Goal: Answer question/provide support: Share knowledge or assist other users

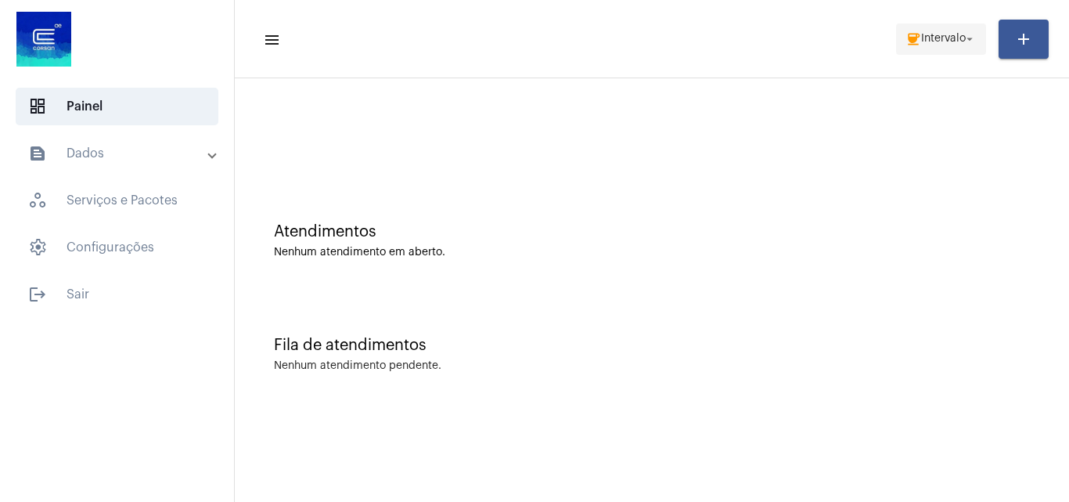
click at [928, 50] on span "coffee Intervalo arrow_drop_down" at bounding box center [940, 38] width 71 height 28
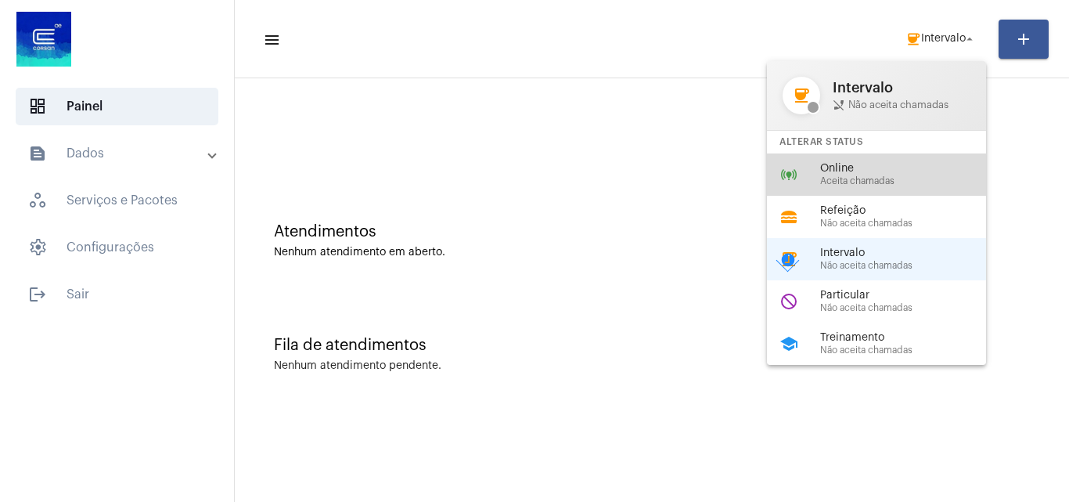
click at [860, 168] on span "Online" at bounding box center [909, 169] width 178 height 12
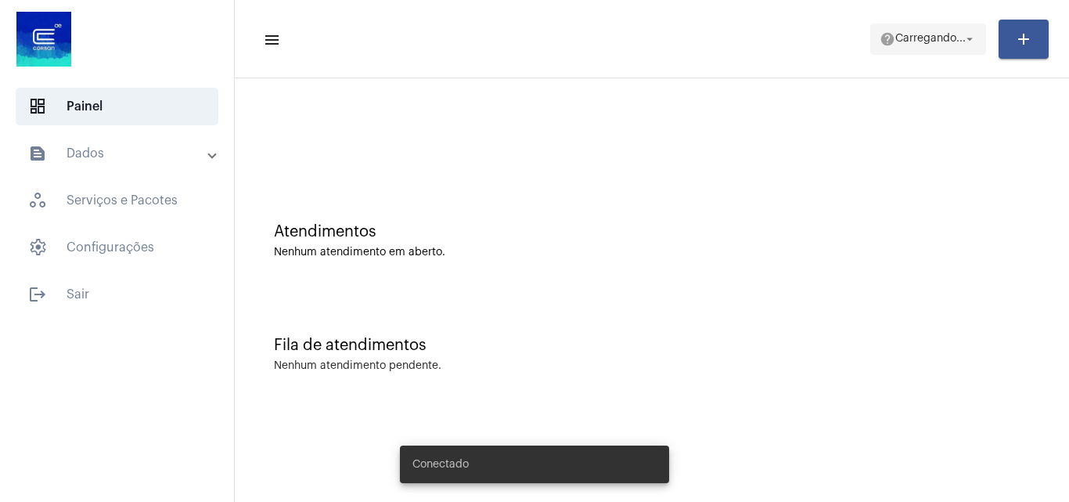
click at [922, 42] on span "Carregando..." at bounding box center [930, 39] width 70 height 11
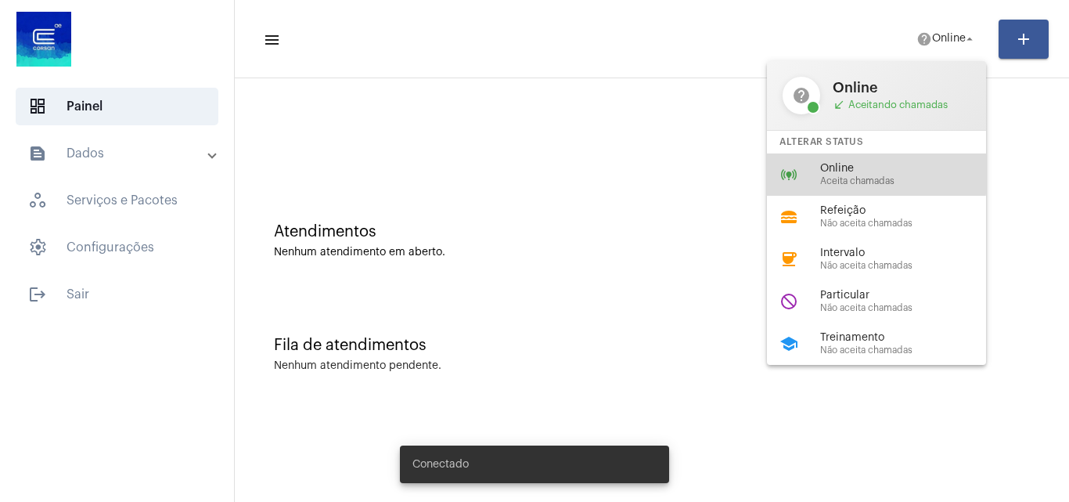
click at [844, 168] on span "Online" at bounding box center [909, 169] width 178 height 12
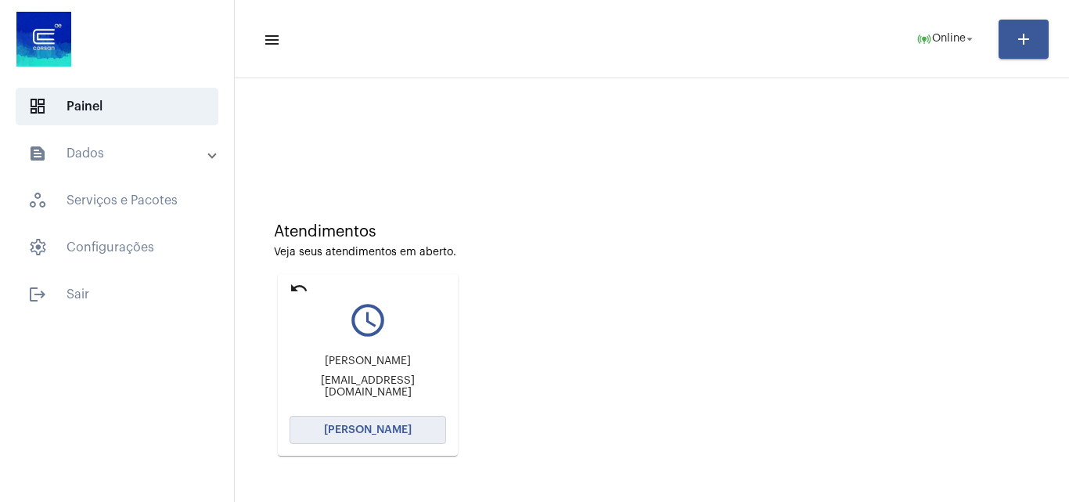
click at [366, 435] on button "Abrir Chamada" at bounding box center [368, 429] width 156 height 28
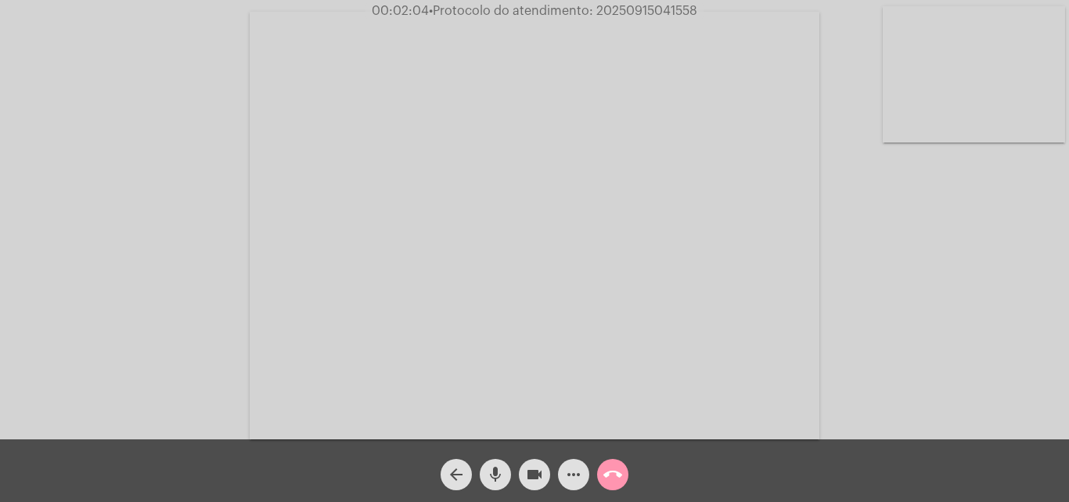
click at [984, 83] on video at bounding box center [974, 74] width 182 height 136
click at [273, 219] on video at bounding box center [197, 224] width 182 height 136
click at [604, 473] on mat-icon "call_end" at bounding box center [612, 474] width 19 height 19
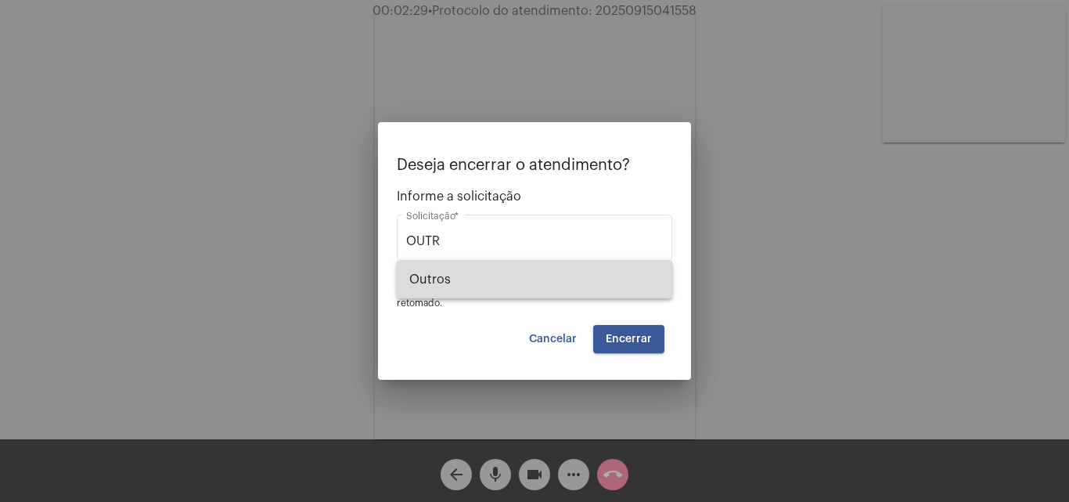
click at [506, 273] on span "Outros" at bounding box center [534, 280] width 250 height 38
type input "Outros"
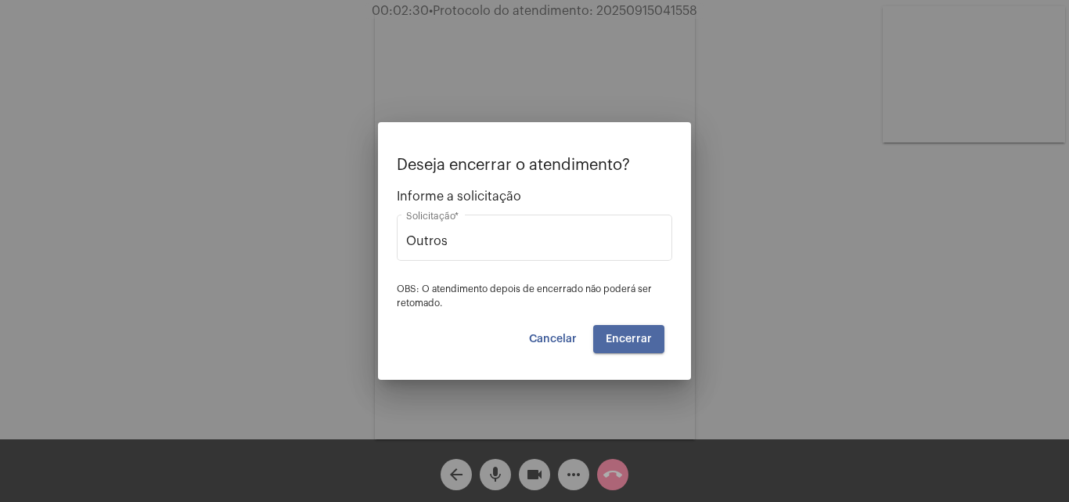
click at [661, 342] on button "Encerrar" at bounding box center [628, 339] width 71 height 28
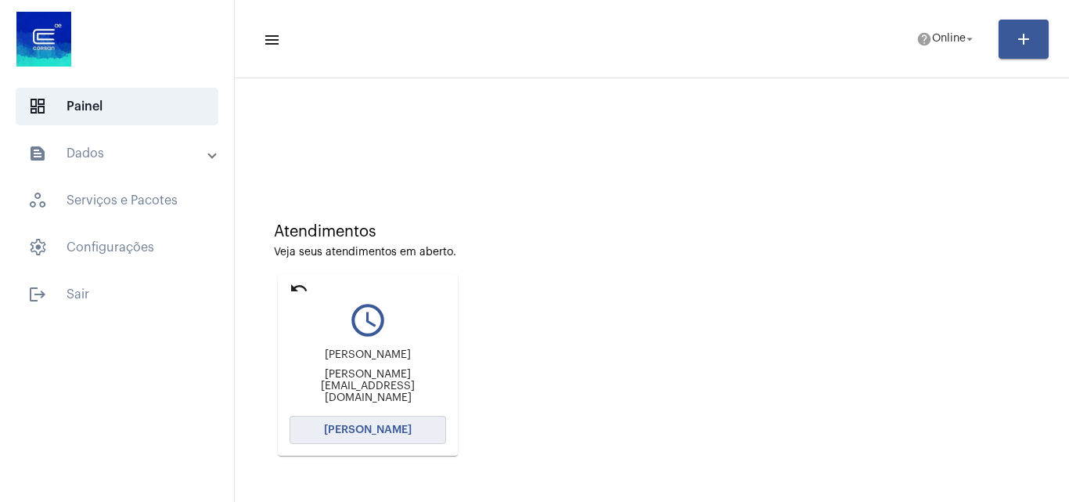
click at [383, 440] on button "Abrir Chamada" at bounding box center [368, 429] width 156 height 28
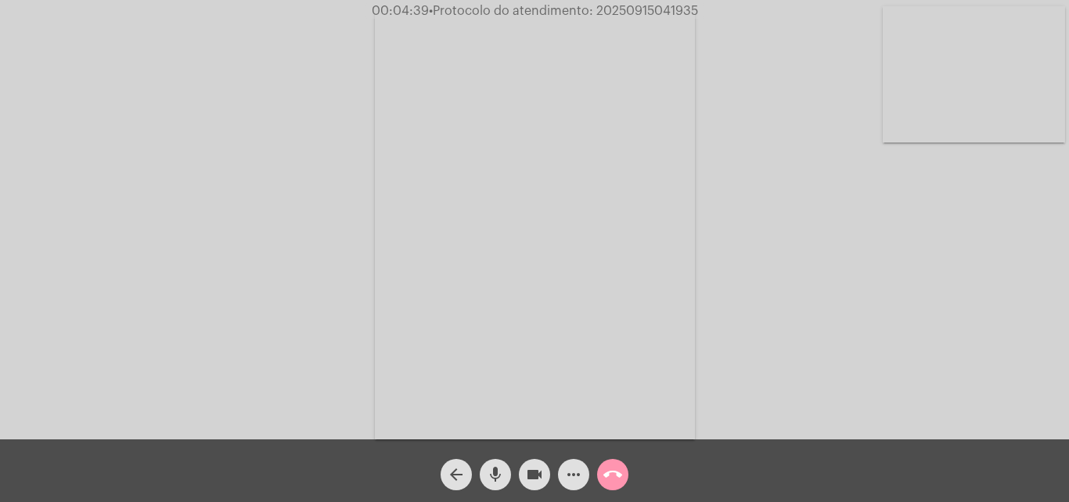
click at [573, 476] on mat-icon "more_horiz" at bounding box center [573, 474] width 19 height 19
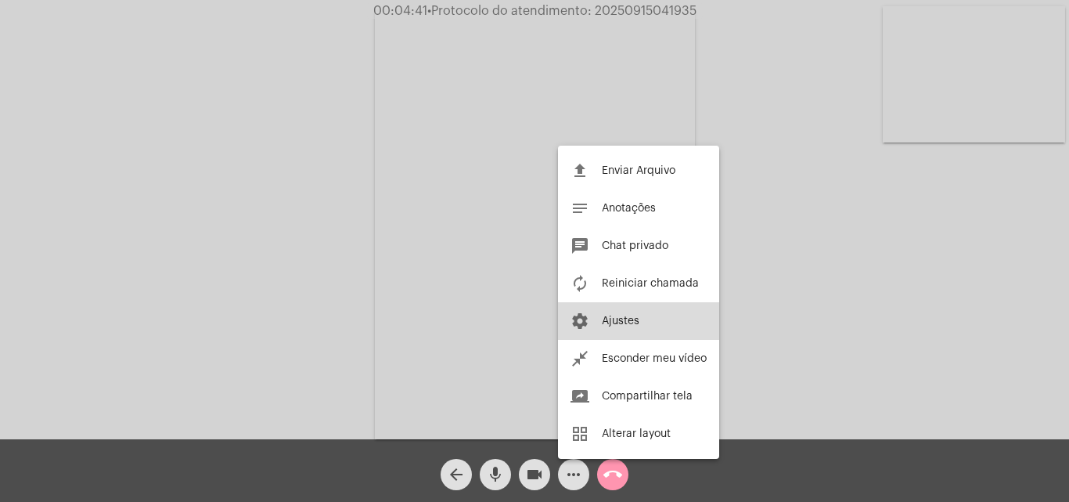
click at [625, 322] on span "Ajustes" at bounding box center [621, 320] width 38 height 11
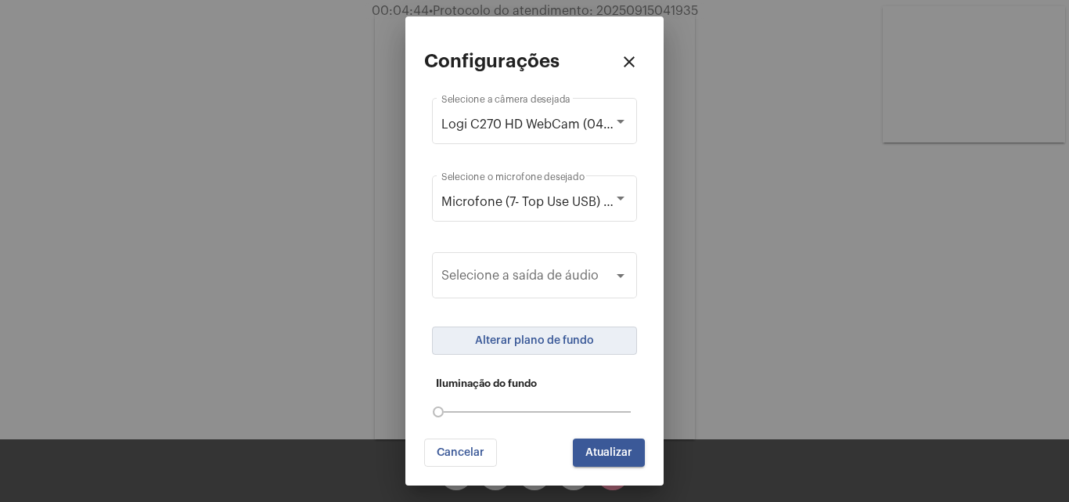
click at [563, 343] on span "Alterar plano de fundo" at bounding box center [534, 340] width 119 height 11
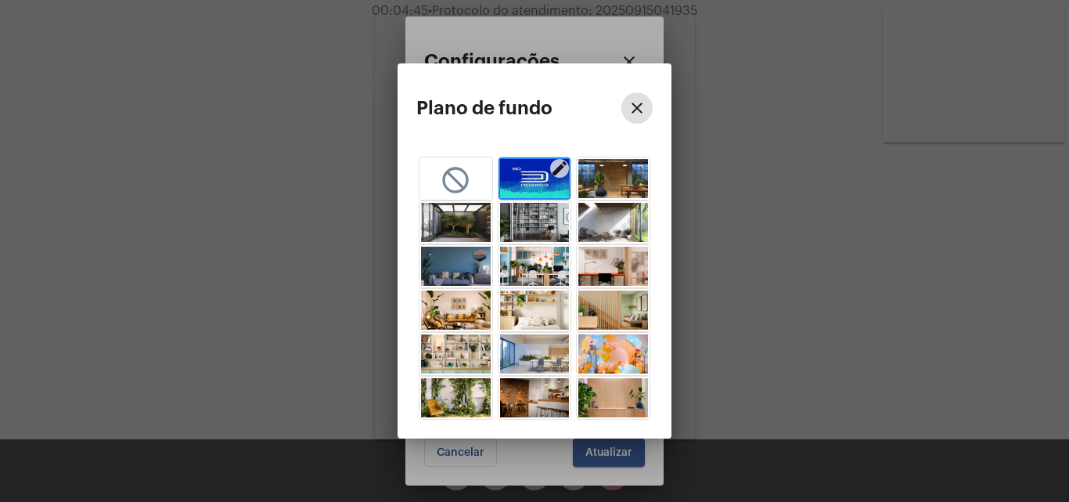
click at [519, 182] on img "button" at bounding box center [535, 178] width 70 height 39
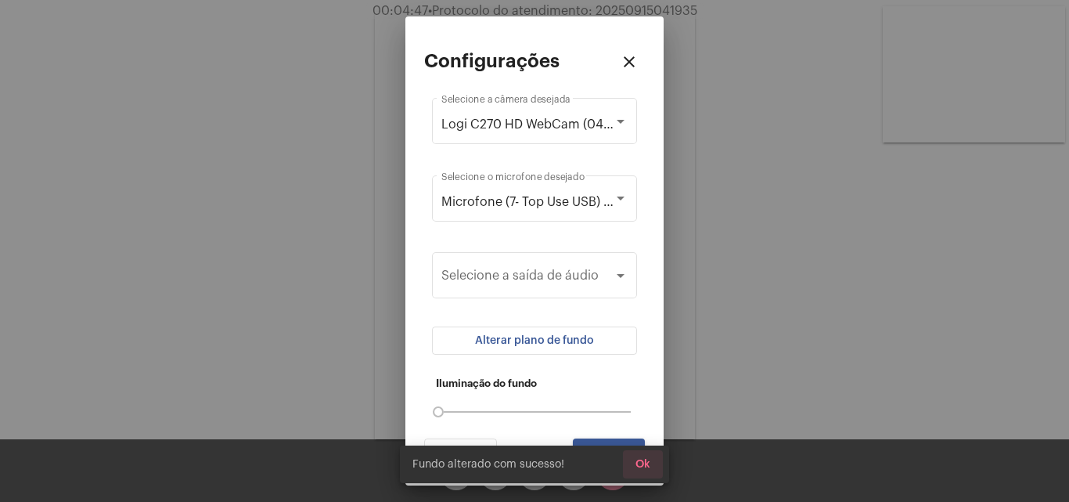
click at [644, 462] on span "Ok" at bounding box center [642, 464] width 15 height 11
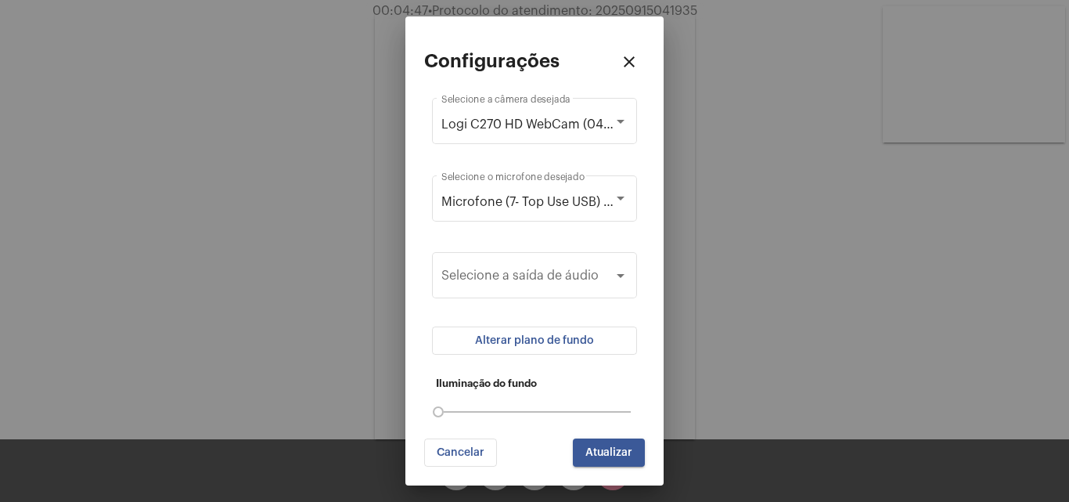
click at [612, 457] on span "Atualizar" at bounding box center [608, 452] width 47 height 11
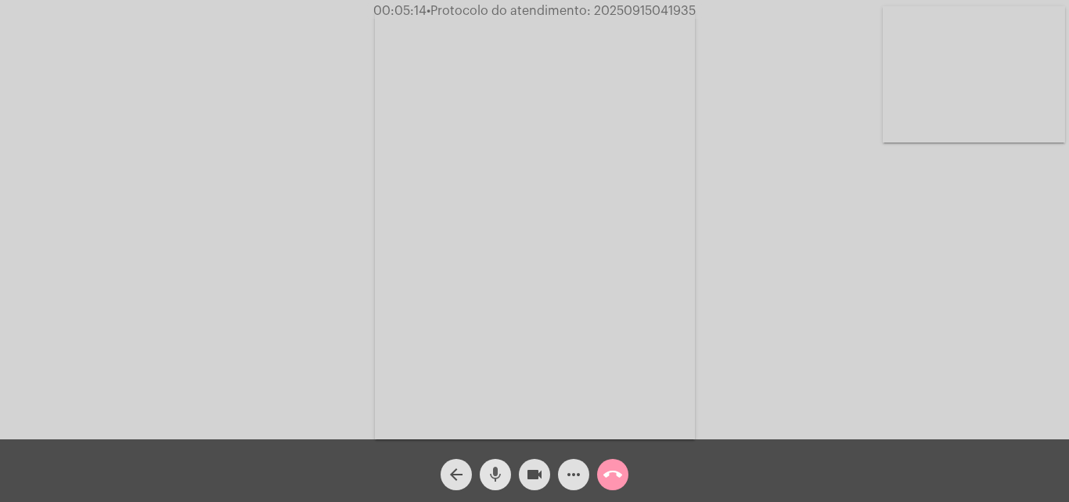
click at [495, 470] on mat-icon "mic" at bounding box center [495, 474] width 19 height 19
click at [533, 479] on mat-icon "videocam" at bounding box center [534, 474] width 19 height 19
click at [533, 479] on mat-icon "videocam_off" at bounding box center [534, 474] width 19 height 19
click at [502, 469] on mat-icon "mic_off" at bounding box center [495, 474] width 19 height 19
click at [501, 476] on mat-icon "mic" at bounding box center [495, 474] width 19 height 19
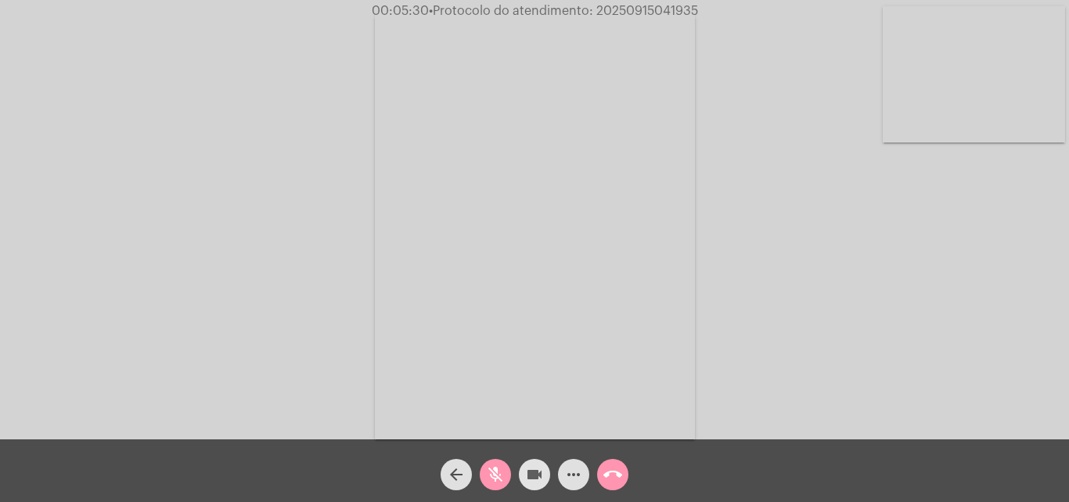
click at [532, 477] on mat-icon "videocam" at bounding box center [534, 474] width 19 height 19
click at [532, 477] on mat-icon "videocam_off" at bounding box center [534, 474] width 19 height 19
click at [493, 477] on mat-icon "mic_off" at bounding box center [495, 474] width 19 height 19
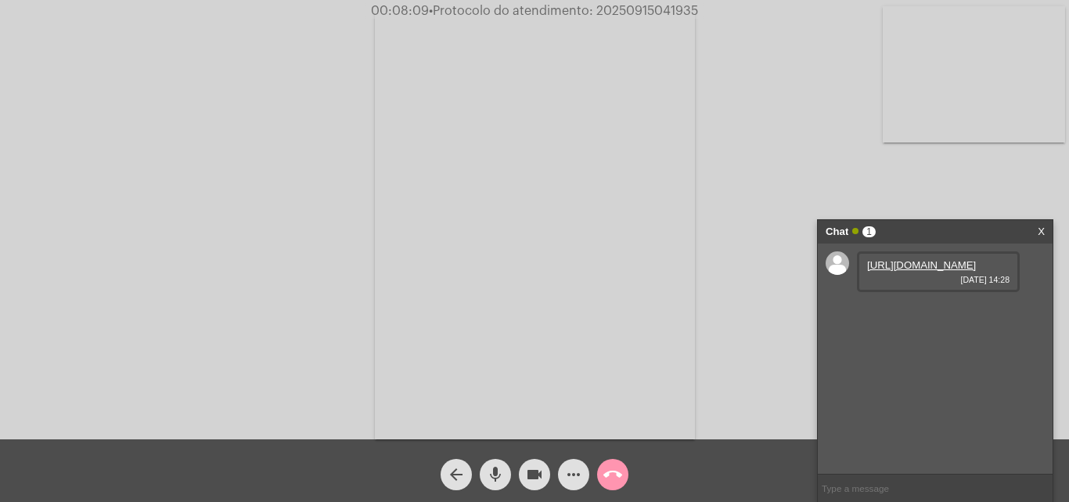
click at [929, 268] on link "https://neft-transfer-bucket.s3.amazonaws.com/temp-6093ba10-06a2-cc72-4615-93dc…" at bounding box center [921, 265] width 109 height 12
click at [658, 14] on span "• Protocolo do atendimento: 20250915041935" at bounding box center [560, 11] width 269 height 13
copy span "20250915041935"
click at [615, 473] on mat-icon "call_end" at bounding box center [612, 474] width 19 height 19
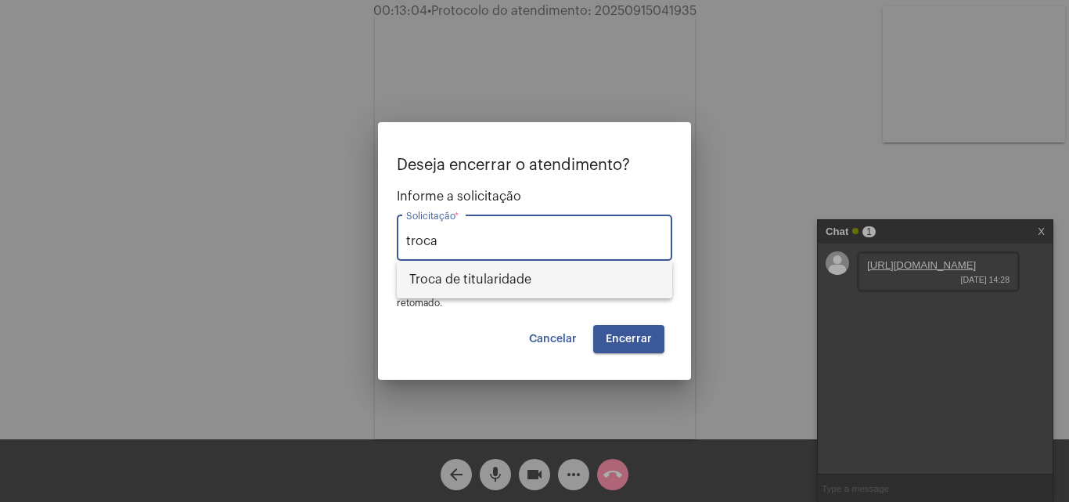
click at [537, 271] on span "Troca de titularidade" at bounding box center [534, 280] width 250 height 38
type input "Troca de titularidade"
click at [646, 343] on span "Encerrar" at bounding box center [629, 338] width 46 height 11
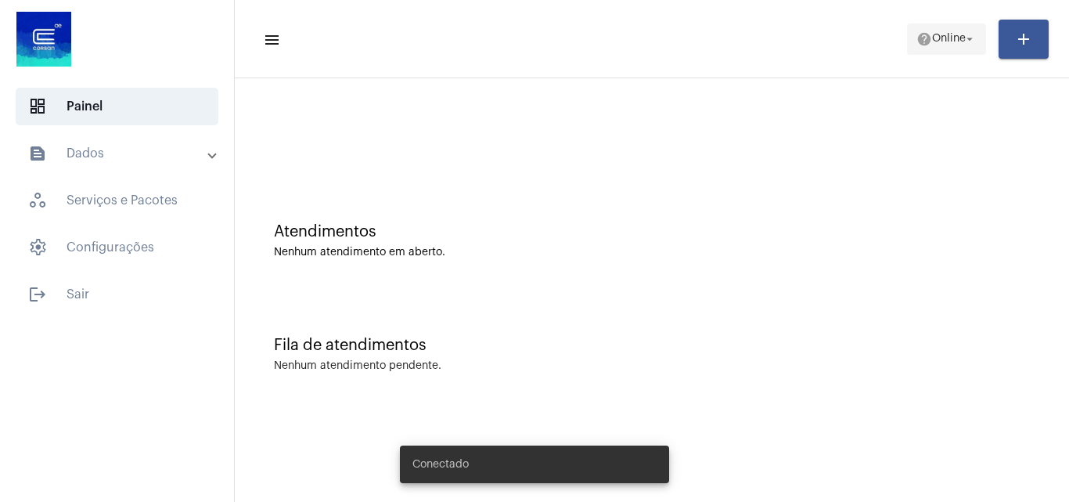
click at [937, 52] on span "help Online arrow_drop_down" at bounding box center [946, 38] width 60 height 28
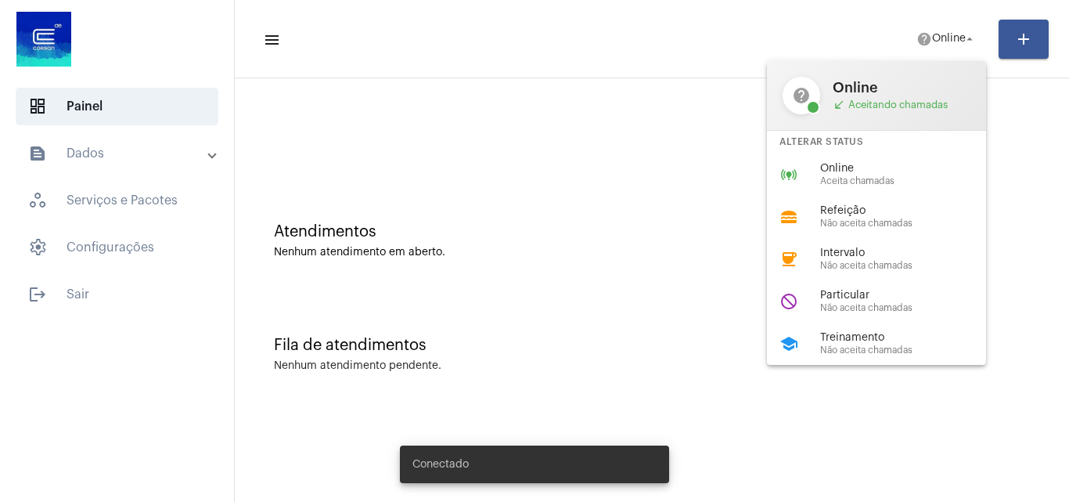
click at [871, 178] on span "Aceita chamadas" at bounding box center [909, 181] width 178 height 10
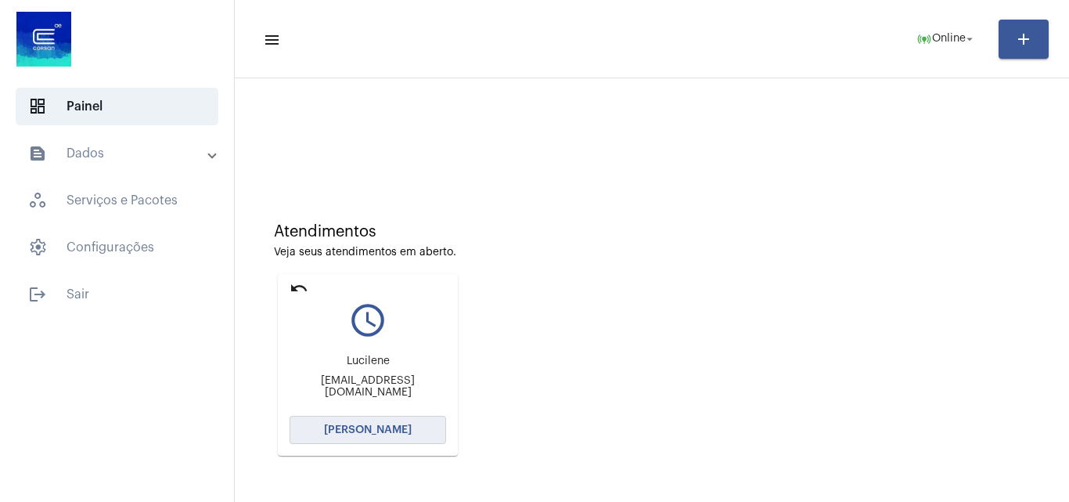
click at [394, 429] on span "[PERSON_NAME]" at bounding box center [368, 429] width 88 height 11
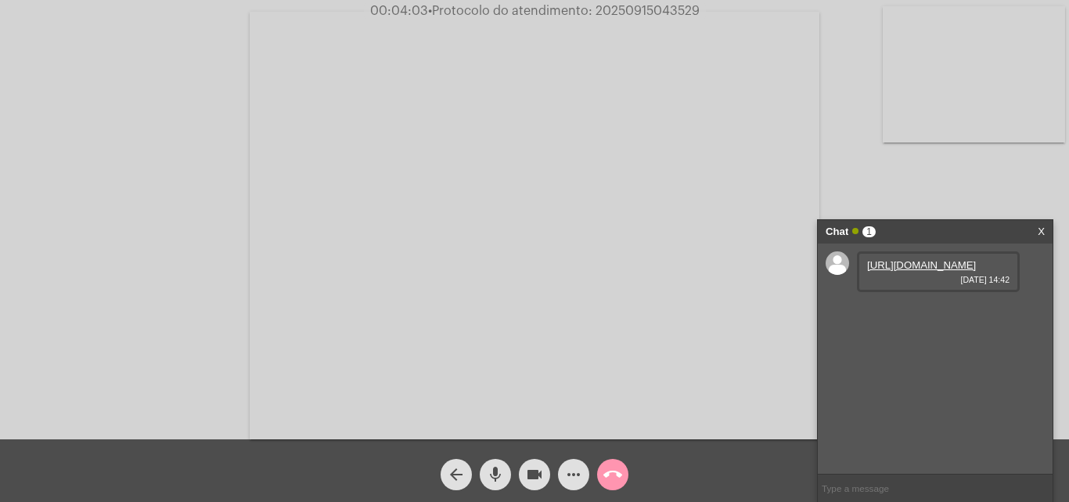
click at [908, 271] on link "https://neft-transfer-bucket.s3.amazonaws.com/temp-968cafb5-413b-25a7-6670-9259…" at bounding box center [921, 265] width 109 height 12
click at [913, 271] on link "https://neft-transfer-bucket.s3.amazonaws.com/temp-968cafb5-413b-25a7-6670-9259…" at bounding box center [921, 265] width 109 height 12
click at [924, 360] on link "https://neft-transfer-bucket.s3.amazonaws.com/temp-5c242954-288b-1fa2-3b43-f411…" at bounding box center [921, 354] width 109 height 12
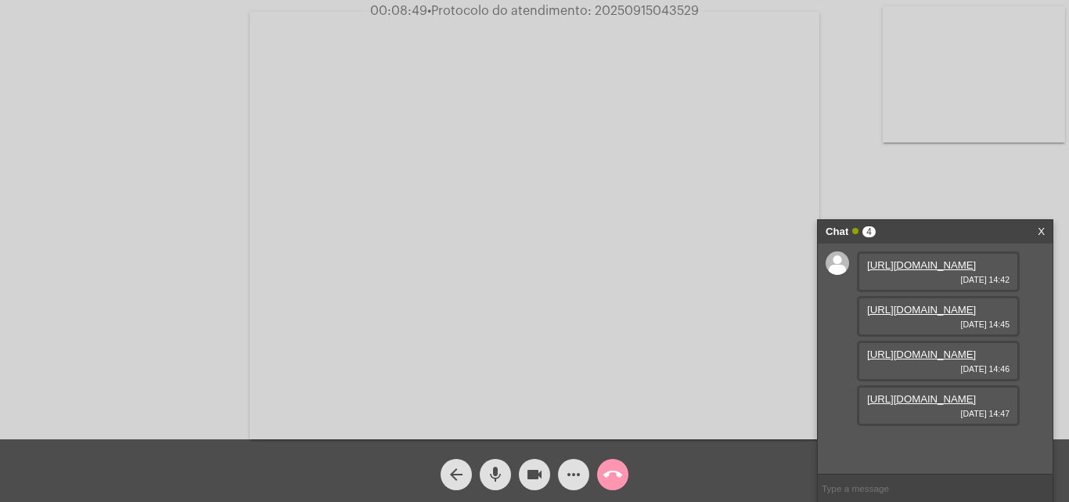
scroll to position [93, 0]
click at [930, 405] on link "https://neft-transfer-bucket.s3.amazonaws.com/temp-d73930a4-902a-395b-61fe-d1e6…" at bounding box center [921, 399] width 109 height 12
click at [567, 470] on mat-icon "more_horiz" at bounding box center [573, 474] width 19 height 19
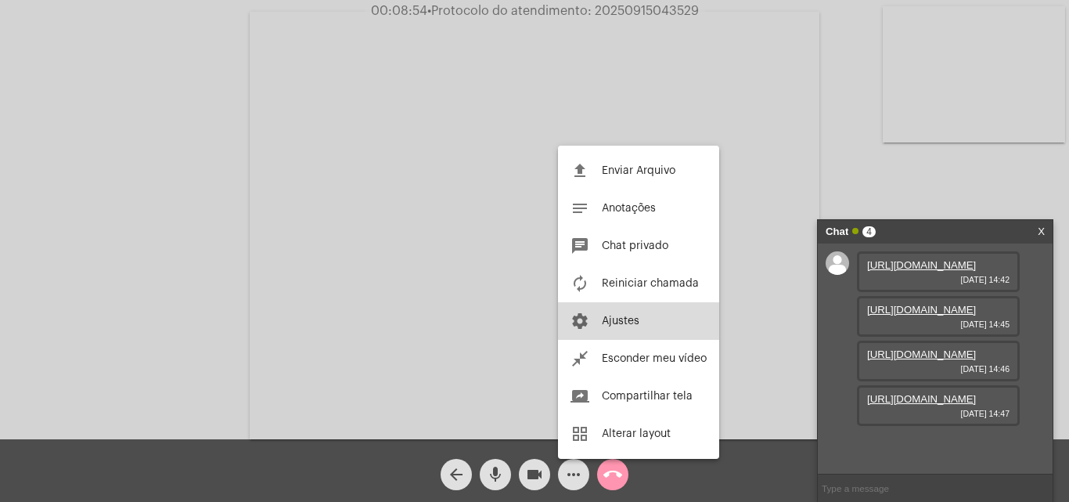
click at [635, 333] on button "settings Ajustes" at bounding box center [638, 321] width 161 height 38
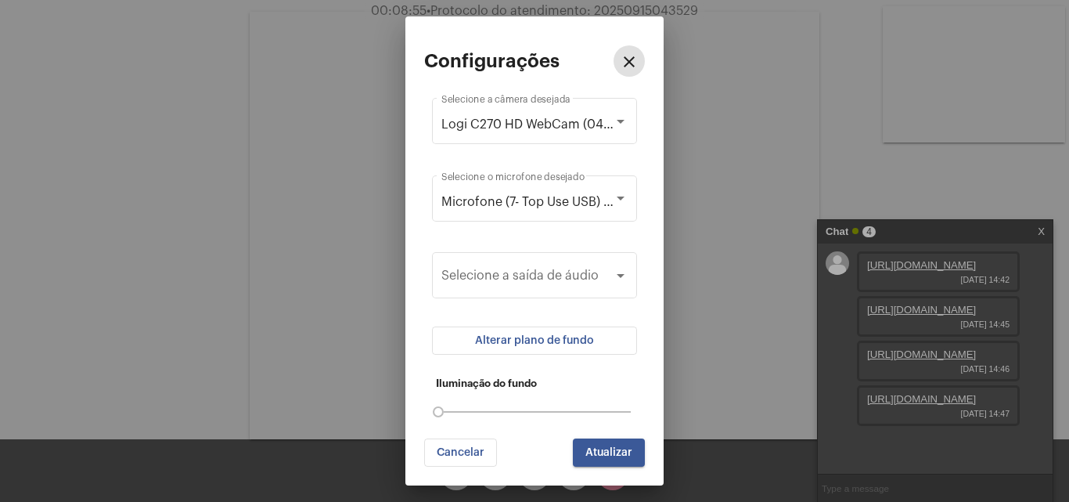
click at [581, 338] on span "Alterar plano de fundo" at bounding box center [534, 340] width 119 height 11
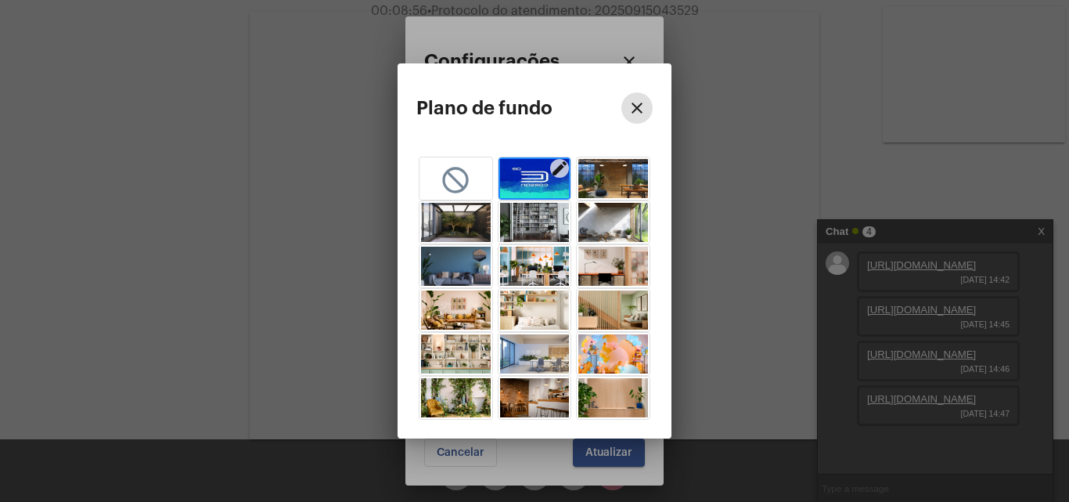
click at [538, 171] on img "button" at bounding box center [535, 178] width 70 height 39
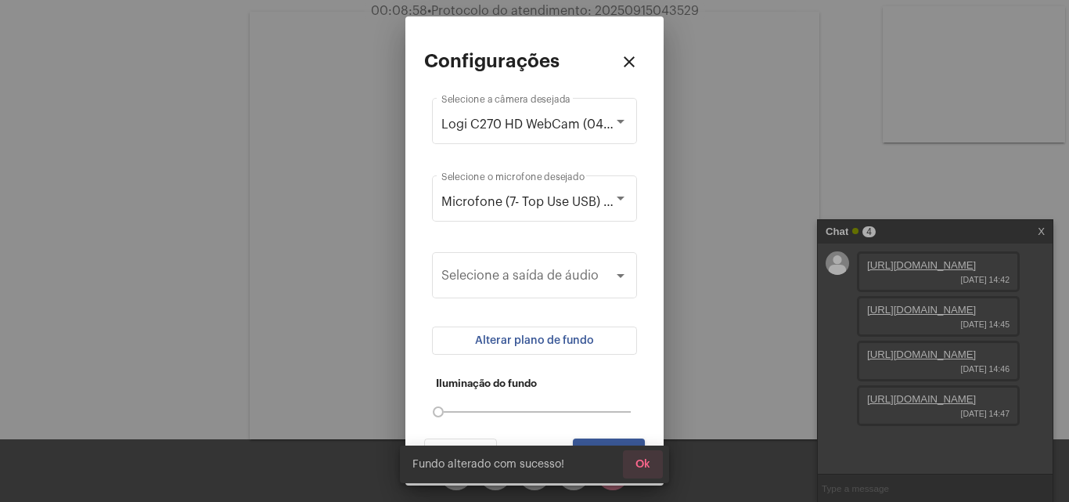
click at [648, 462] on span "Ok" at bounding box center [642, 464] width 15 height 11
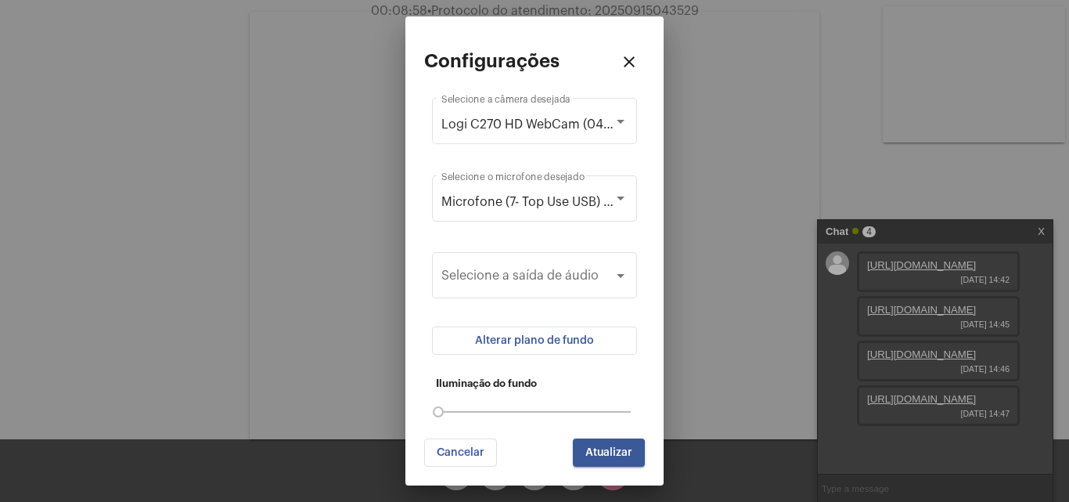
click at [623, 462] on button "Atualizar" at bounding box center [609, 452] width 72 height 28
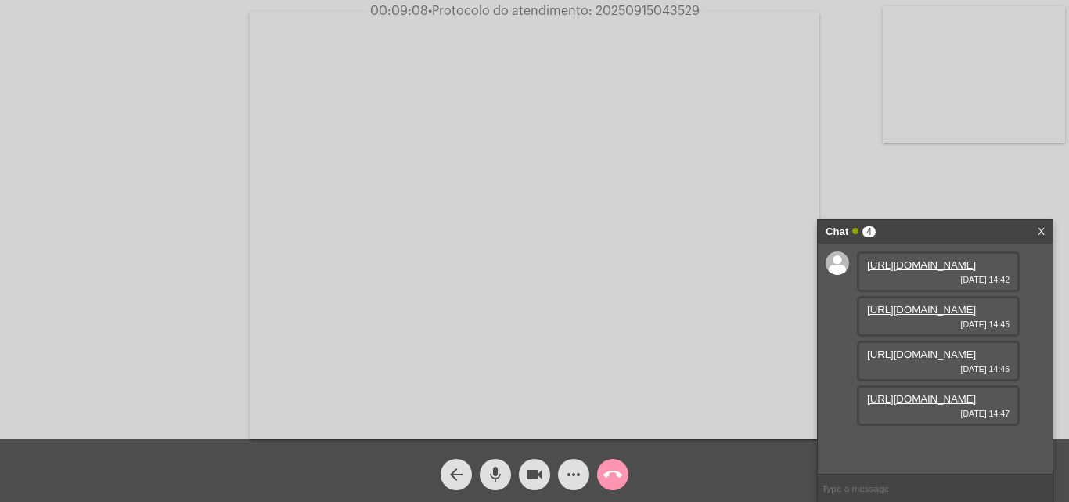
click at [937, 315] on link "https://neft-transfer-bucket.s3.amazonaws.com/temp-e9831bbe-185d-ade0-808e-41ad…" at bounding box center [921, 310] width 109 height 12
click at [488, 479] on mat-icon "mic" at bounding box center [495, 474] width 19 height 19
click at [537, 479] on mat-icon "videocam" at bounding box center [534, 474] width 19 height 19
click at [534, 473] on mat-icon "videocam_off" at bounding box center [534, 474] width 19 height 19
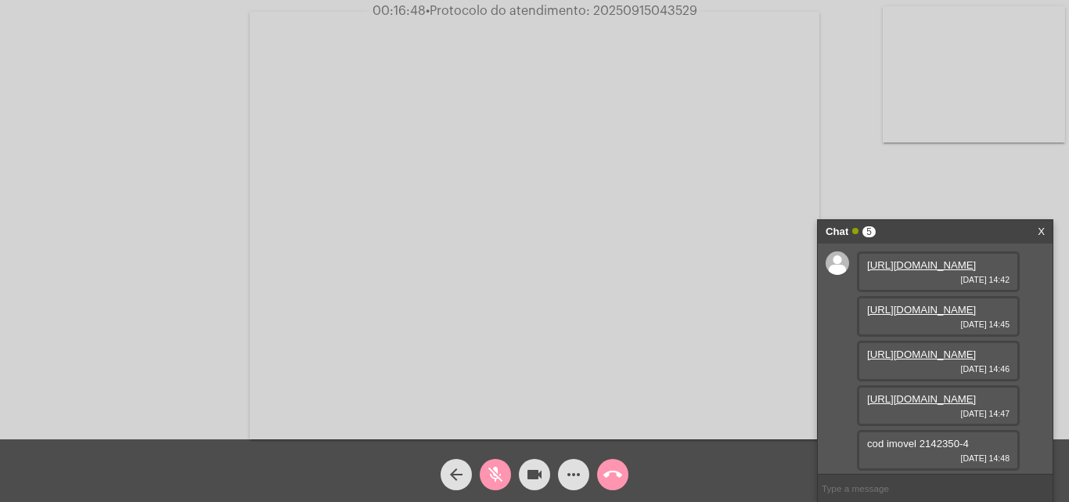
click at [491, 473] on mat-icon "mic_off" at bounding box center [495, 474] width 19 height 19
click at [572, 474] on mat-icon "more_horiz" at bounding box center [573, 474] width 19 height 19
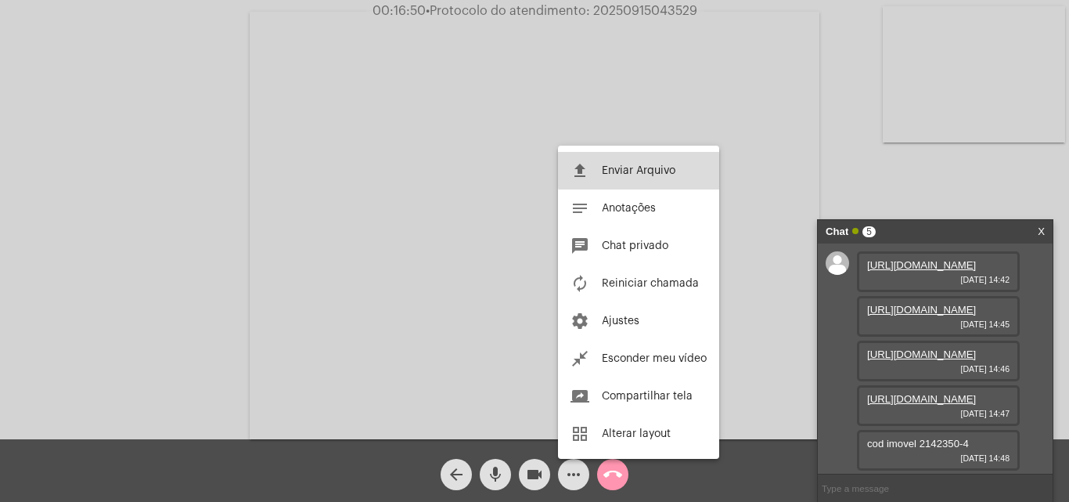
click at [656, 170] on span "Enviar Arquivo" at bounding box center [639, 170] width 74 height 11
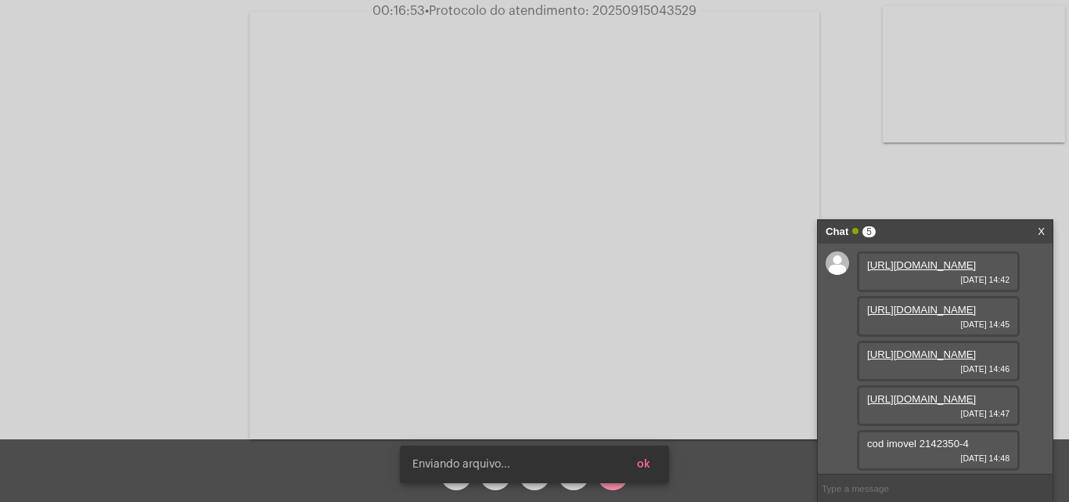
scroll to position [218, 0]
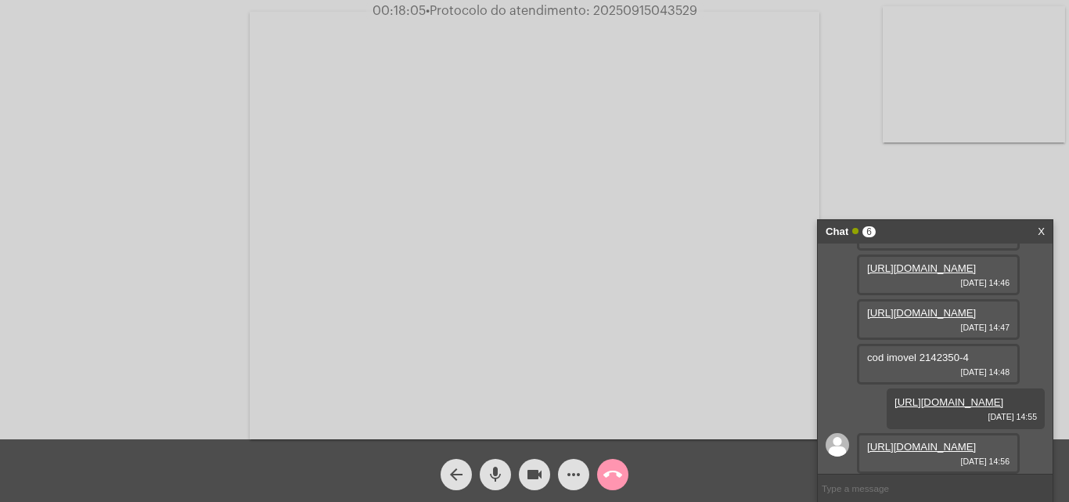
click at [663, 6] on span "• Protocolo do atendimento: 20250915043529" at bounding box center [562, 11] width 272 height 13
copy span "20250915043529"
drag, startPoint x: 923, startPoint y: 427, endPoint x: 911, endPoint y: 432, distance: 13.4
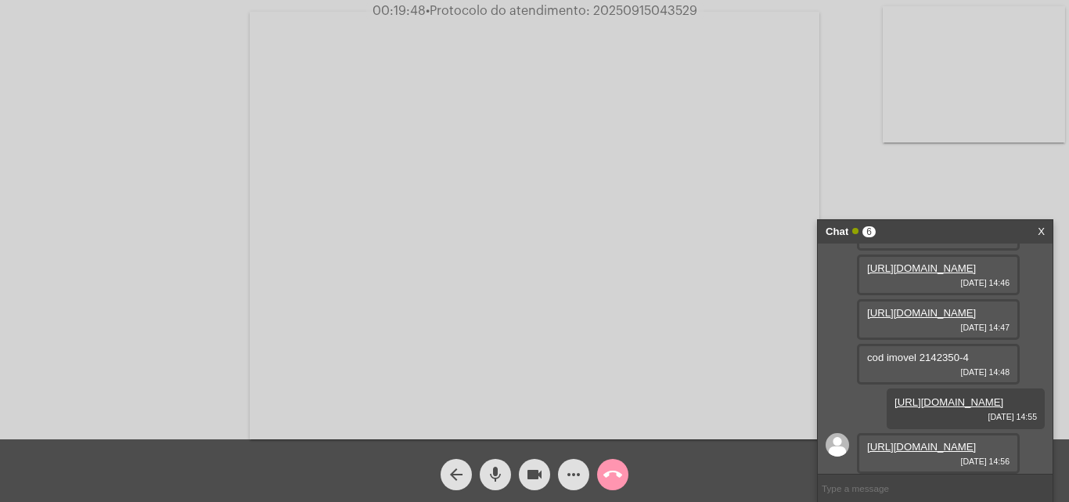
click at [923, 441] on link "https://neft-transfer-bucket.s3.amazonaws.com/temp-fc3ba634-6a4f-18b0-ef71-9155…" at bounding box center [921, 447] width 109 height 12
click at [578, 471] on mat-icon "more_horiz" at bounding box center [573, 474] width 19 height 19
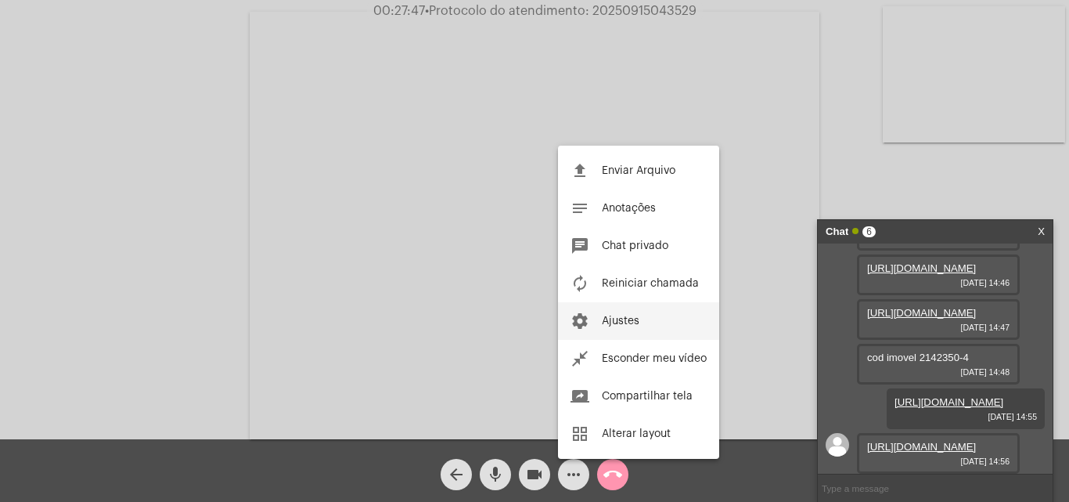
click at [658, 317] on button "settings Ajustes" at bounding box center [638, 321] width 161 height 38
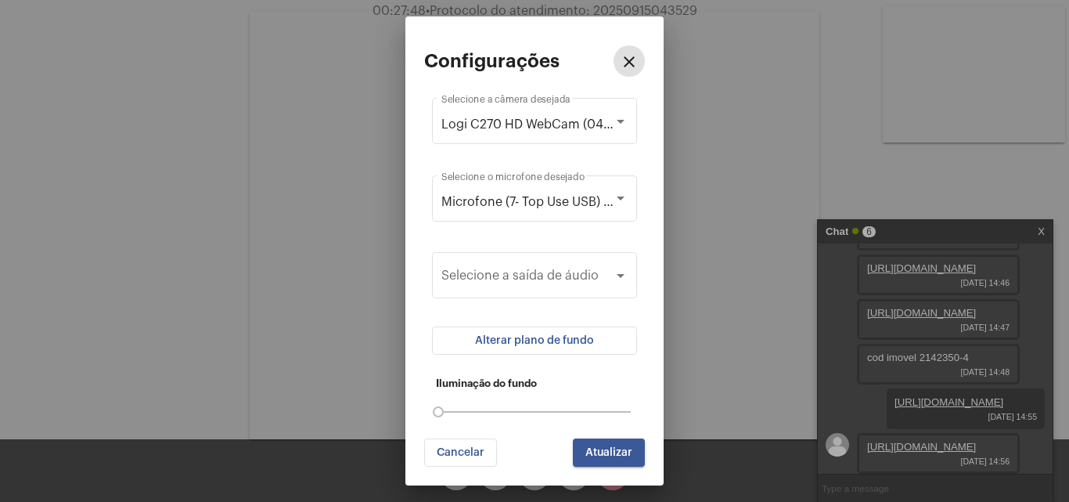
click at [606, 347] on button "Alterar plano de fundo" at bounding box center [534, 340] width 205 height 28
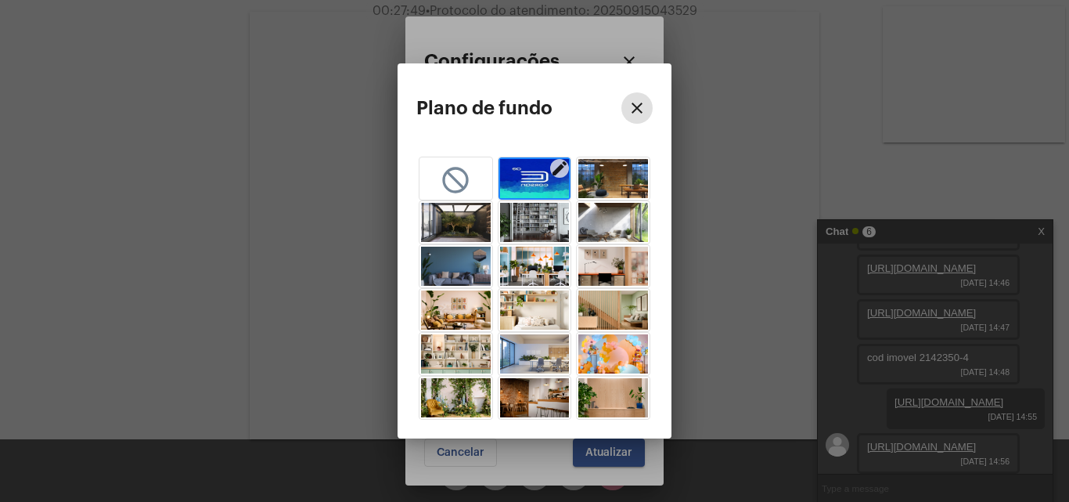
click at [526, 194] on img "button" at bounding box center [535, 178] width 70 height 39
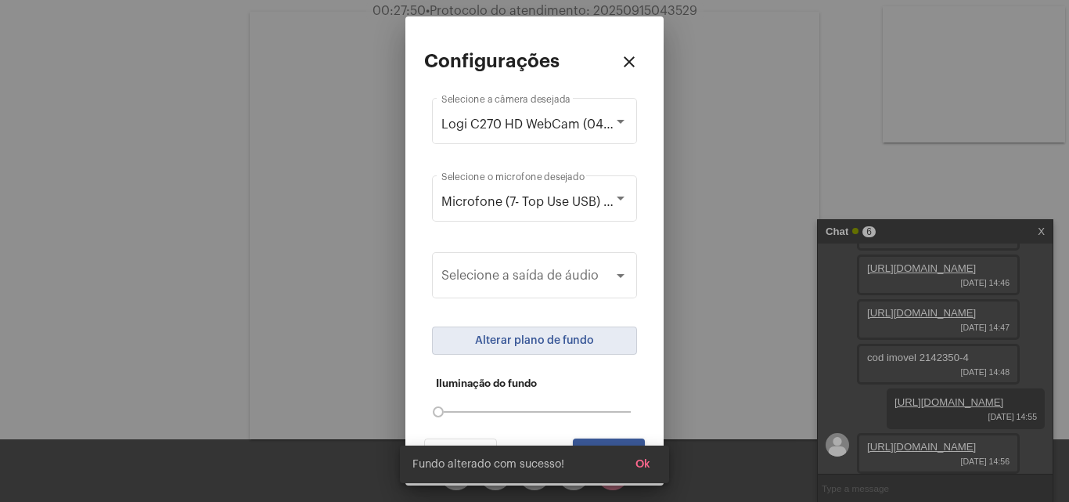
click at [647, 465] on span "Ok" at bounding box center [642, 464] width 15 height 11
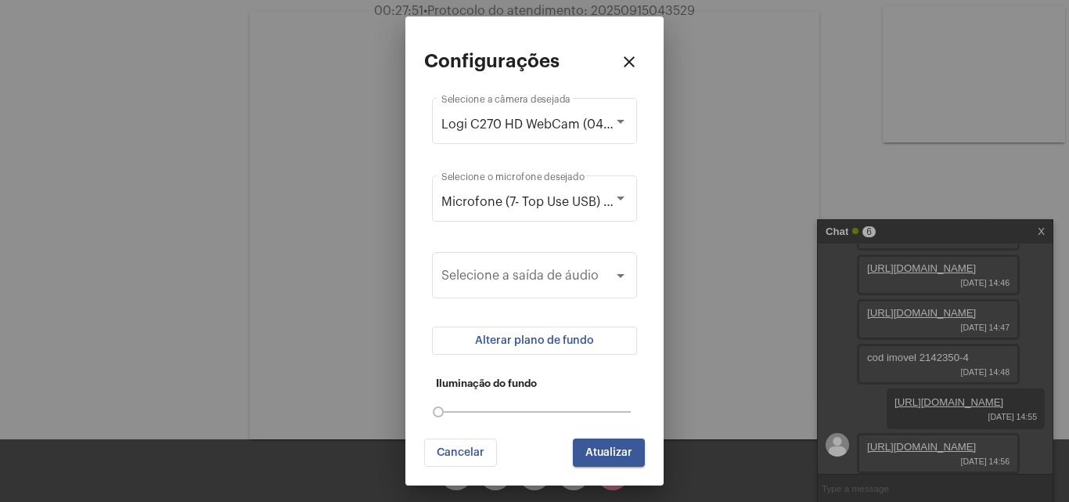
click at [634, 466] on mat-dialog-container "Configurações close Logi C270 HD WebCam (046d:0825) Selecione a câmera desejada…" at bounding box center [534, 250] width 258 height 468
click at [621, 457] on span "Atualizar" at bounding box center [608, 452] width 47 height 11
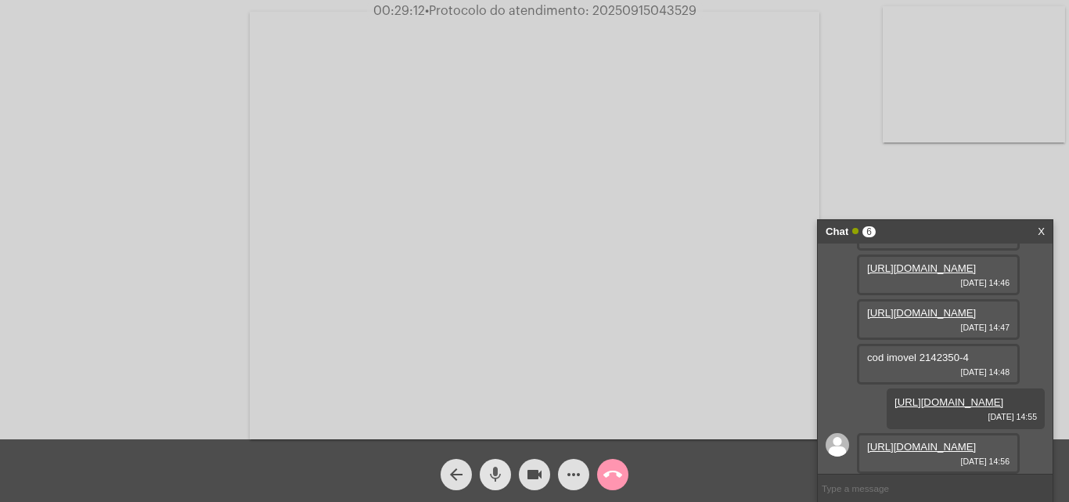
click at [496, 479] on mat-icon "mic" at bounding box center [495, 474] width 19 height 19
click at [531, 477] on mat-icon "videocam" at bounding box center [534, 474] width 19 height 19
click at [532, 467] on mat-icon "videocam_off" at bounding box center [534, 474] width 19 height 19
click at [497, 473] on mat-icon "mic_off" at bounding box center [495, 474] width 19 height 19
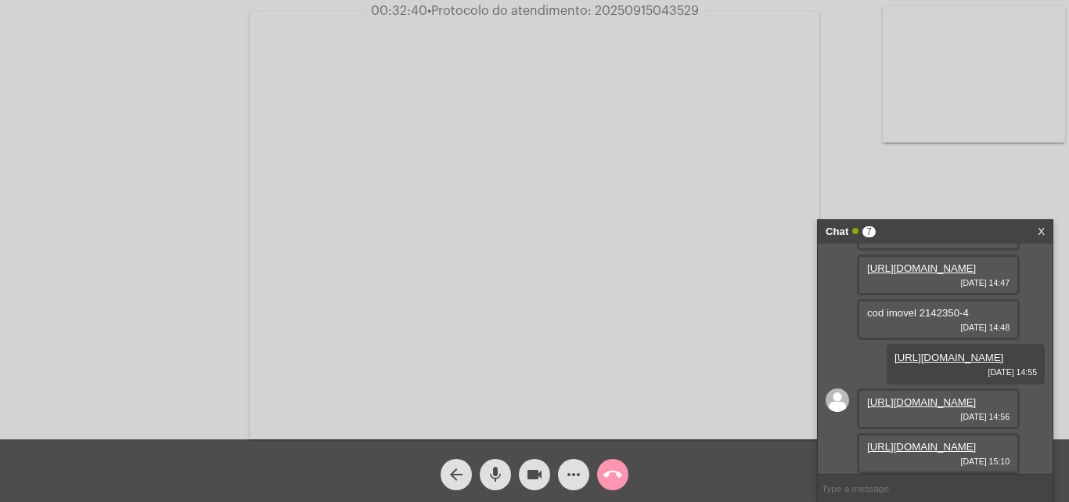
scroll to position [377, 0]
click at [914, 441] on link "https://neft-transfer-bucket.s3.amazonaws.com/temp-5779eca2-a41d-56fc-f80b-5de4…" at bounding box center [921, 447] width 109 height 12
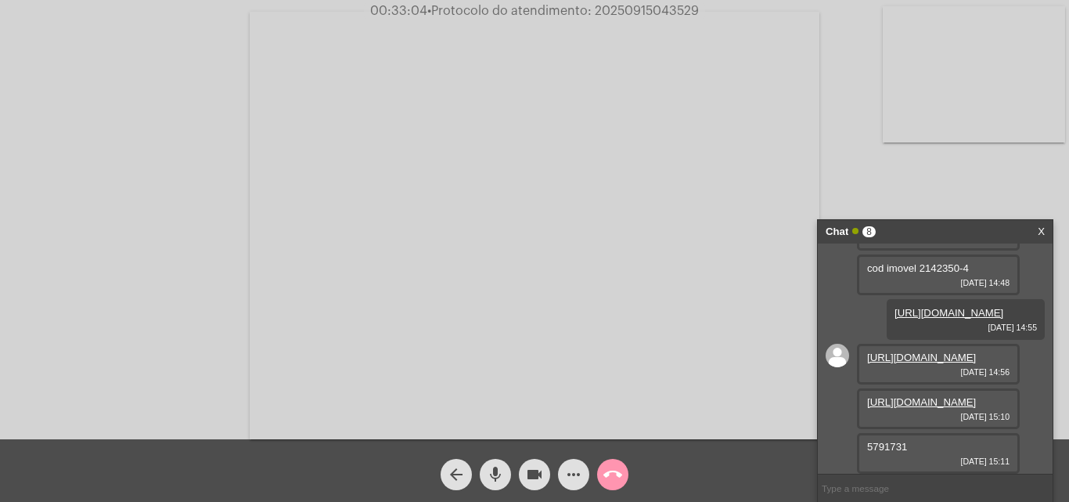
scroll to position [422, 0]
click at [884, 445] on span "5791731" at bounding box center [887, 447] width 40 height 12
copy span "5791731"
click at [566, 466] on mat-icon "more_horiz" at bounding box center [573, 474] width 19 height 19
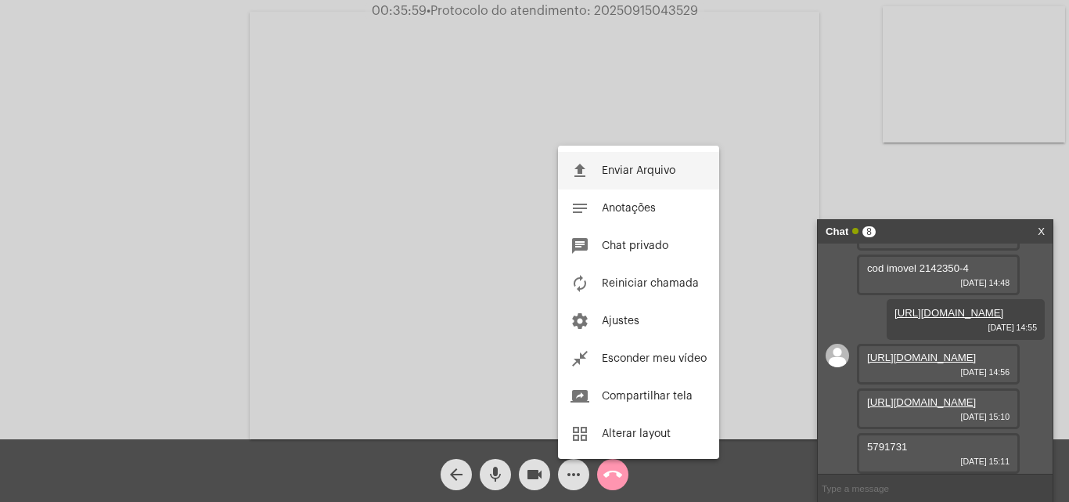
click at [635, 174] on span "Enviar Arquivo" at bounding box center [639, 170] width 74 height 11
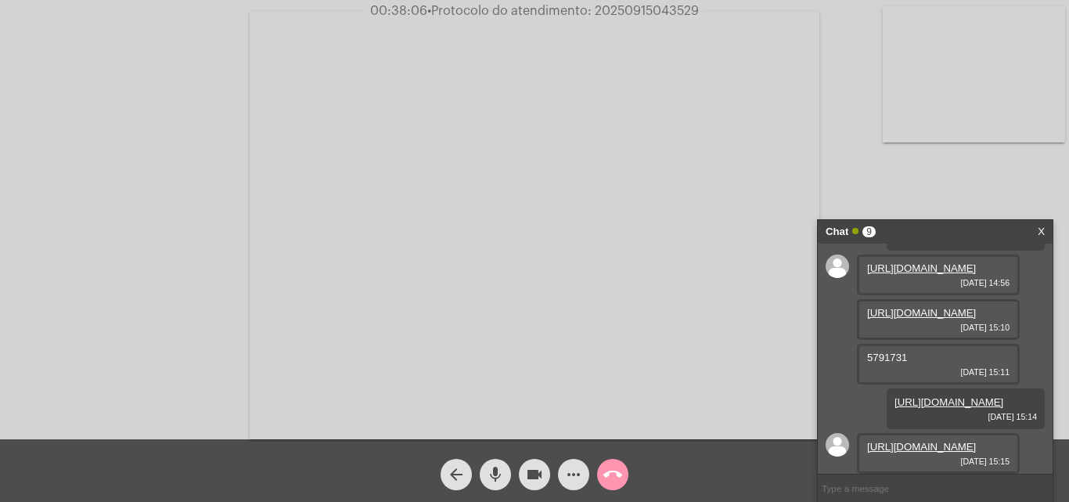
scroll to position [581, 0]
click at [892, 441] on link "https://neft-transfer-bucket.s3.amazonaws.com/temp-e14a458e-643f-1cd3-688b-9a5c…" at bounding box center [921, 447] width 109 height 12
click at [664, 9] on span "• Protocolo do atendimento: 20250915043529" at bounding box center [560, 11] width 272 height 13
copy span "20250915043529"
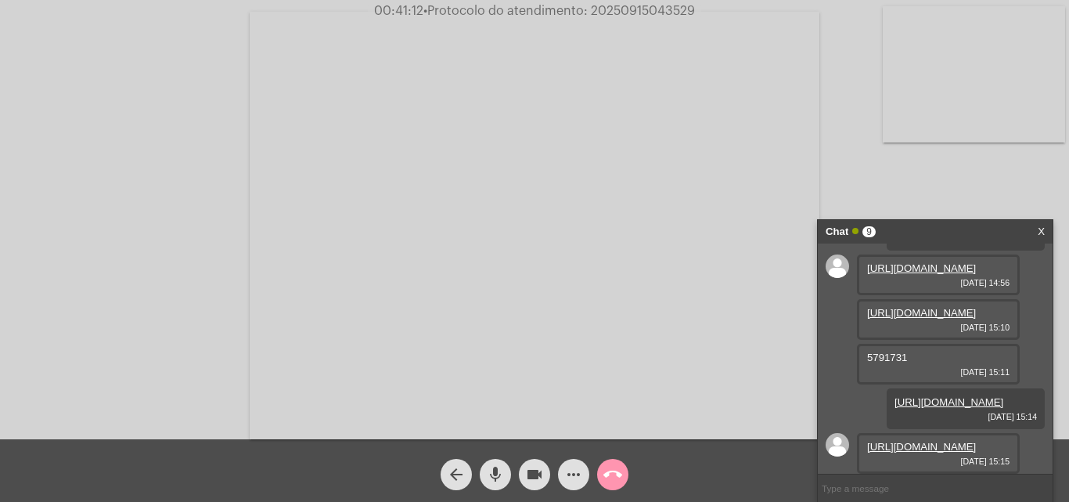
click at [878, 489] on input "text" at bounding box center [935, 487] width 235 height 27
paste input "20250915043529"
type input "20250915043529"
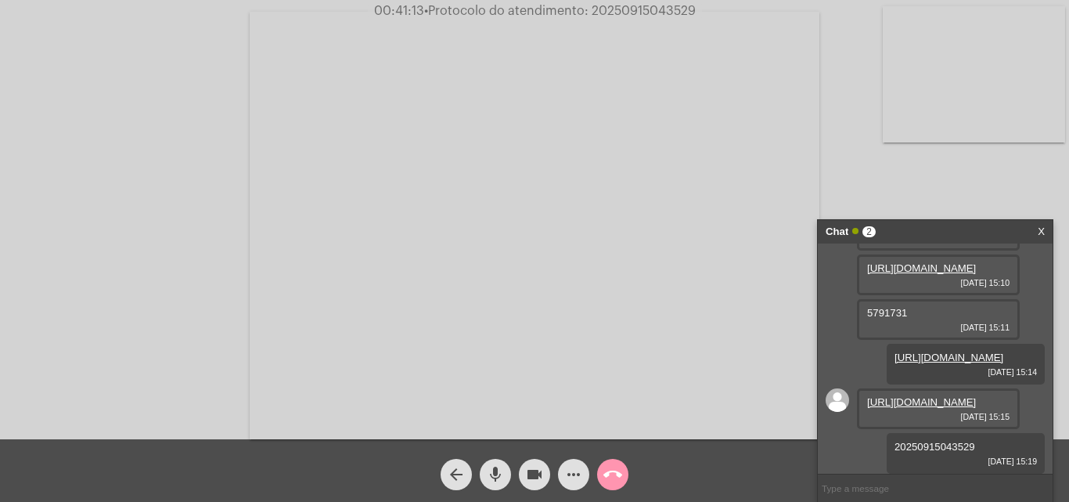
scroll to position [626, 0]
click at [625, 479] on button "call_end" at bounding box center [612, 474] width 31 height 31
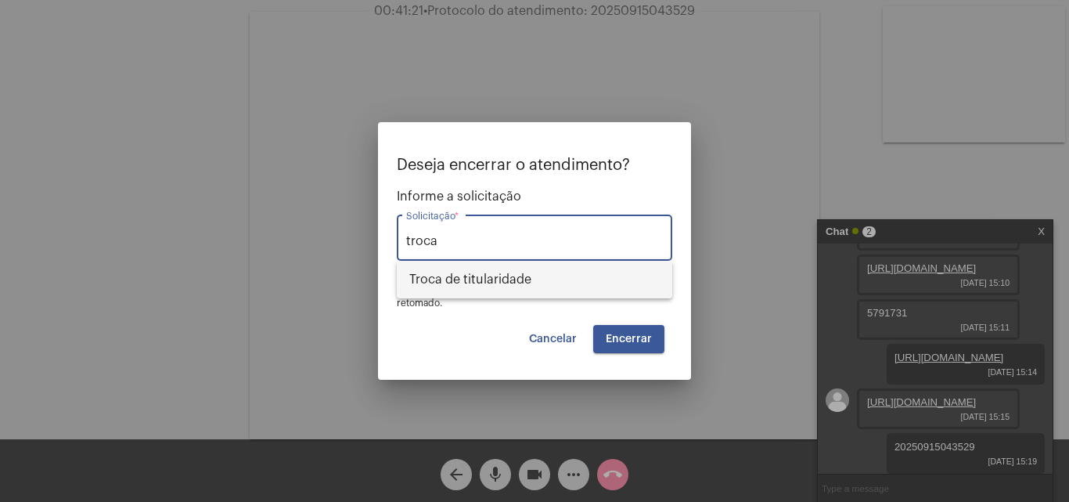
click at [551, 281] on span "Troca de titularidade" at bounding box center [534, 280] width 250 height 38
type input "Troca de titularidade"
click at [633, 333] on span "Encerrar" at bounding box center [629, 338] width 46 height 11
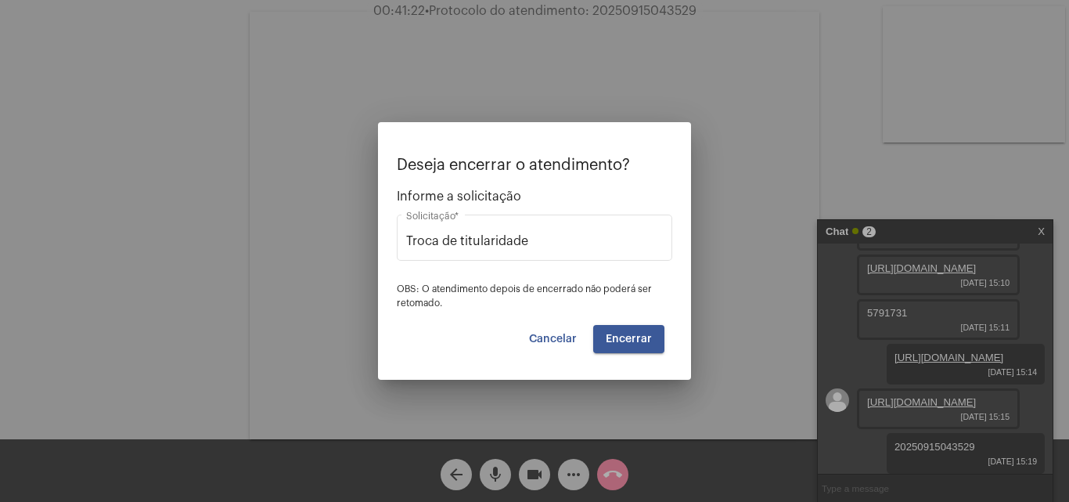
click at [633, 335] on span "Encerrar" at bounding box center [629, 338] width 46 height 11
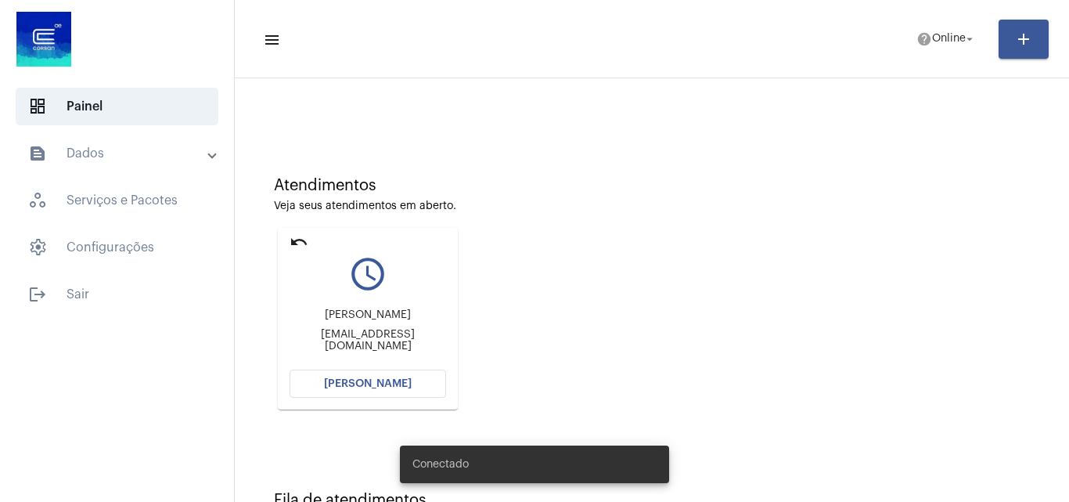
scroll to position [110, 0]
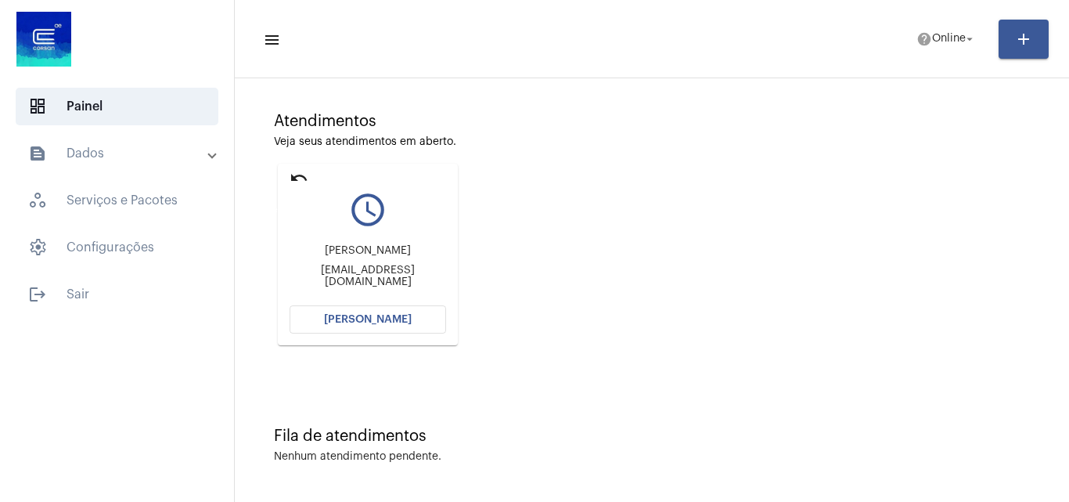
click at [293, 171] on mat-icon "undo" at bounding box center [299, 177] width 19 height 19
click at [293, 177] on mat-icon "undo" at bounding box center [299, 177] width 19 height 19
click at [389, 312] on button "[PERSON_NAME]" at bounding box center [368, 319] width 156 height 28
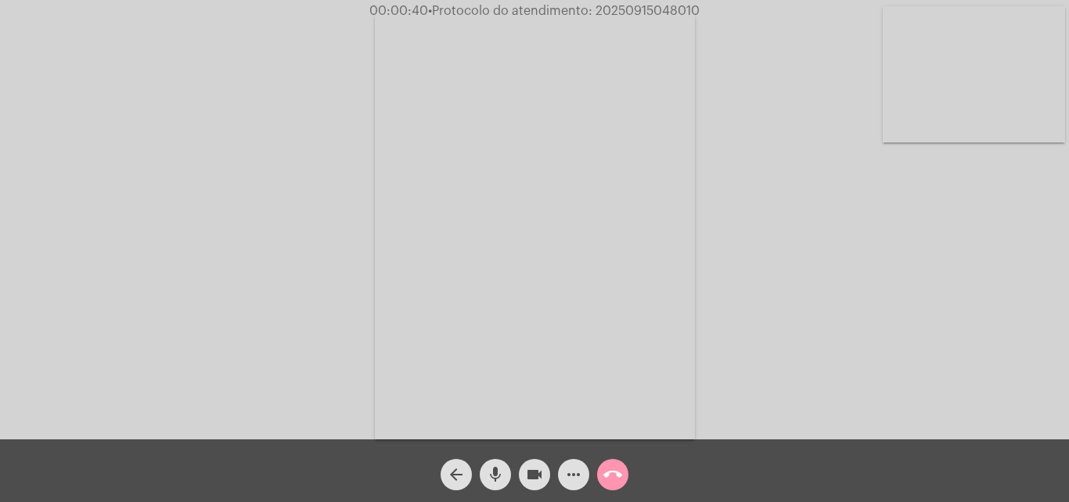
click at [938, 71] on video at bounding box center [974, 74] width 182 height 136
click at [641, 223] on video at bounding box center [679, 223] width 570 height 427
click at [221, 328] on video at bounding box center [239, 223] width 320 height 427
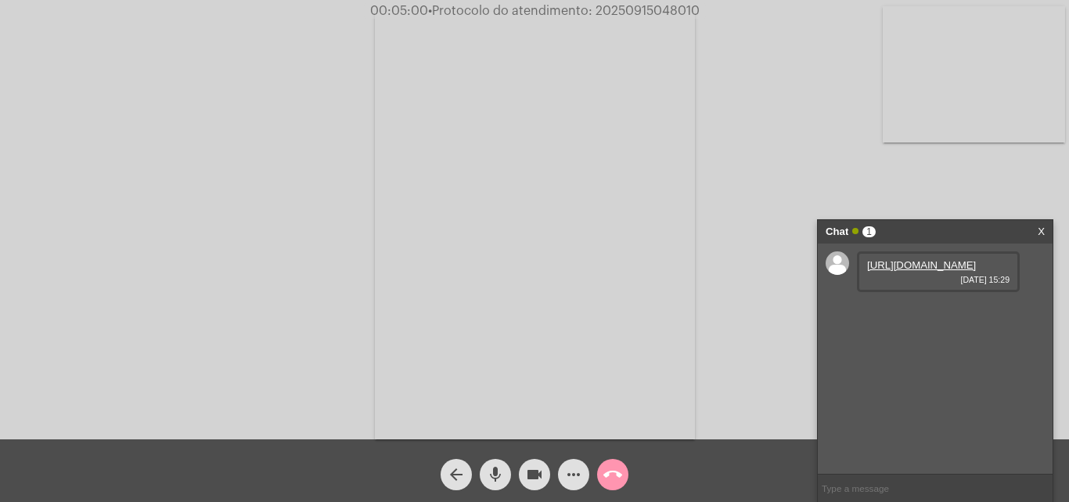
click at [941, 271] on link "https://neft-transfer-bucket.s3.amazonaws.com/temp-d1bfa821-bbf8-7ee4-1715-0e29…" at bounding box center [921, 265] width 109 height 12
click at [577, 462] on span "more_horiz" at bounding box center [573, 474] width 19 height 31
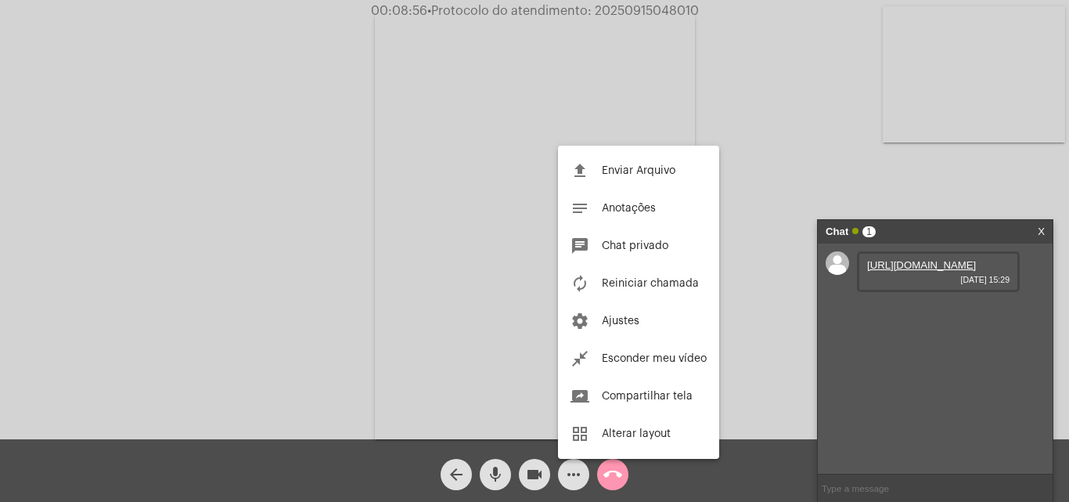
click at [626, 148] on div "file_upload Enviar Arquivo notes Anotações chat Chat privado autorenew Reinicia…" at bounding box center [638, 302] width 161 height 313
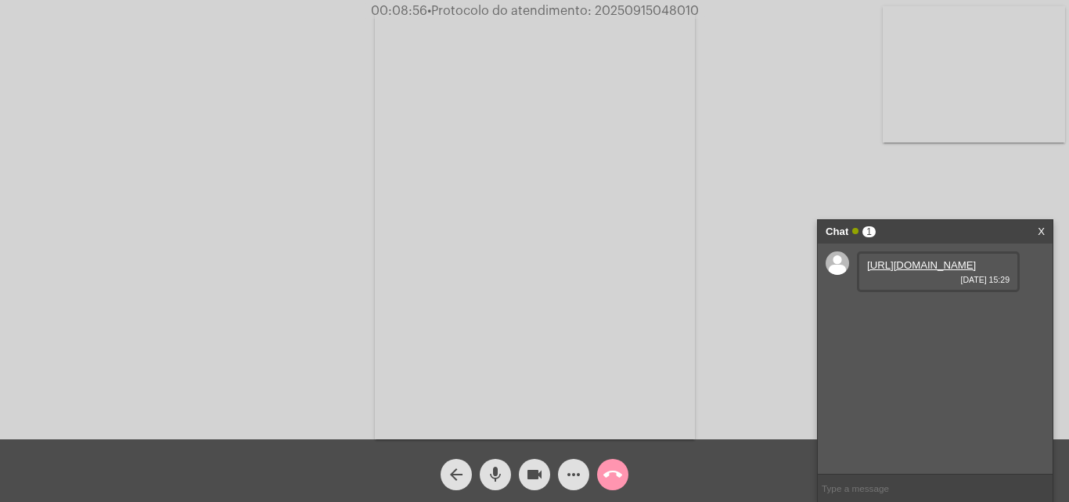
click at [625, 164] on video at bounding box center [535, 225] width 320 height 427
click at [577, 477] on mat-icon "more_horiz" at bounding box center [573, 474] width 19 height 19
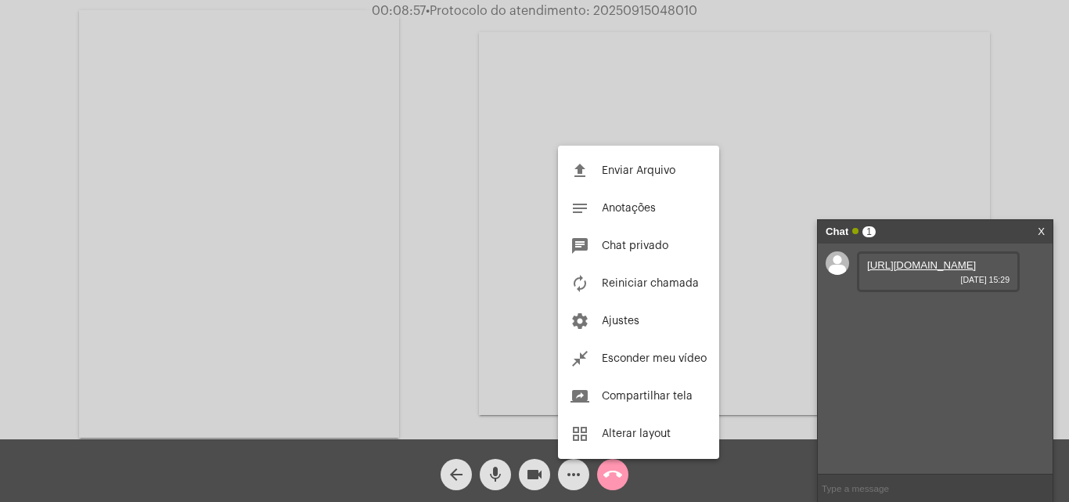
click at [659, 174] on span "Enviar Arquivo" at bounding box center [639, 170] width 74 height 11
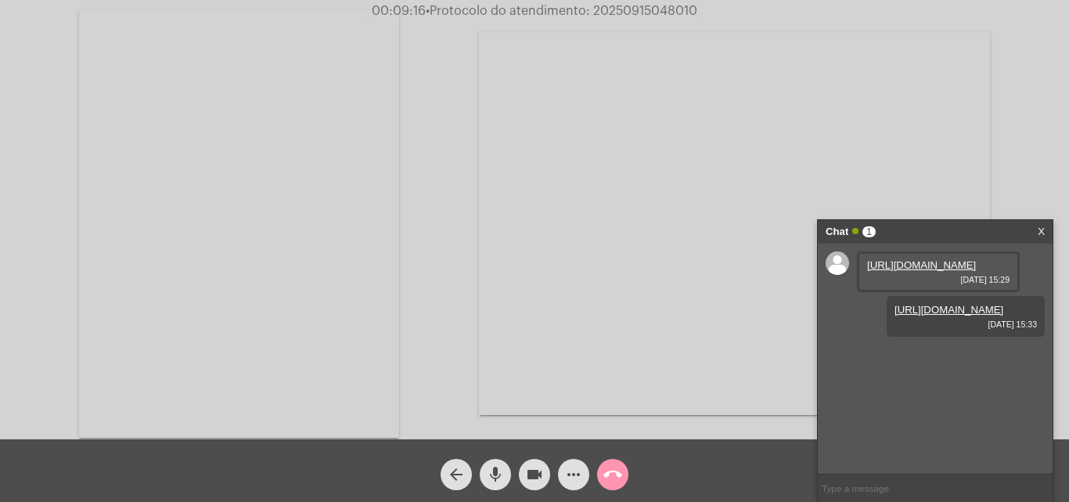
click at [656, 13] on span "• Protocolo do atendimento: 20250915048010" at bounding box center [562, 11] width 272 height 13
copy span "20250915048010"
click at [218, 204] on video at bounding box center [239, 223] width 320 height 427
click at [541, 316] on video at bounding box center [535, 225] width 320 height 427
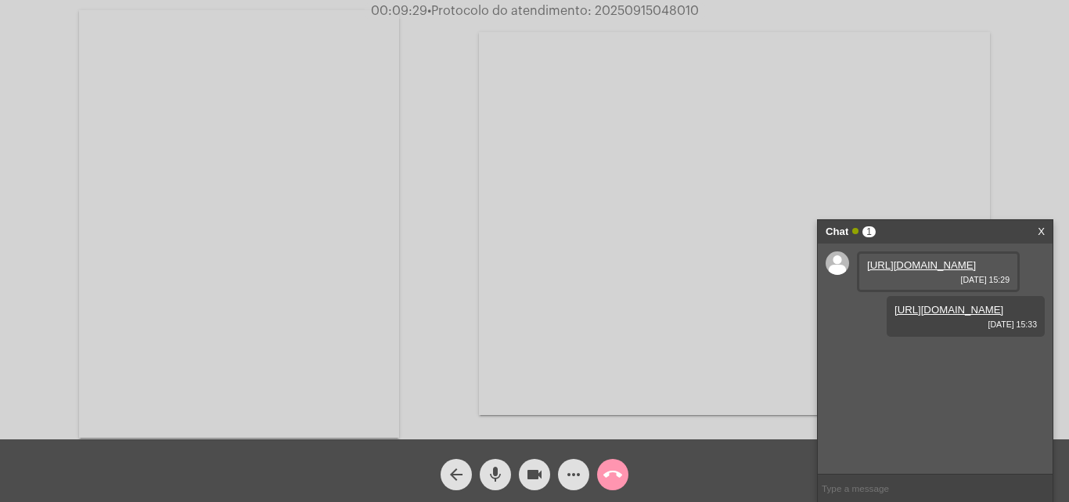
click at [327, 279] on video at bounding box center [239, 223] width 320 height 427
click at [618, 473] on mat-icon "call_end" at bounding box center [612, 474] width 19 height 19
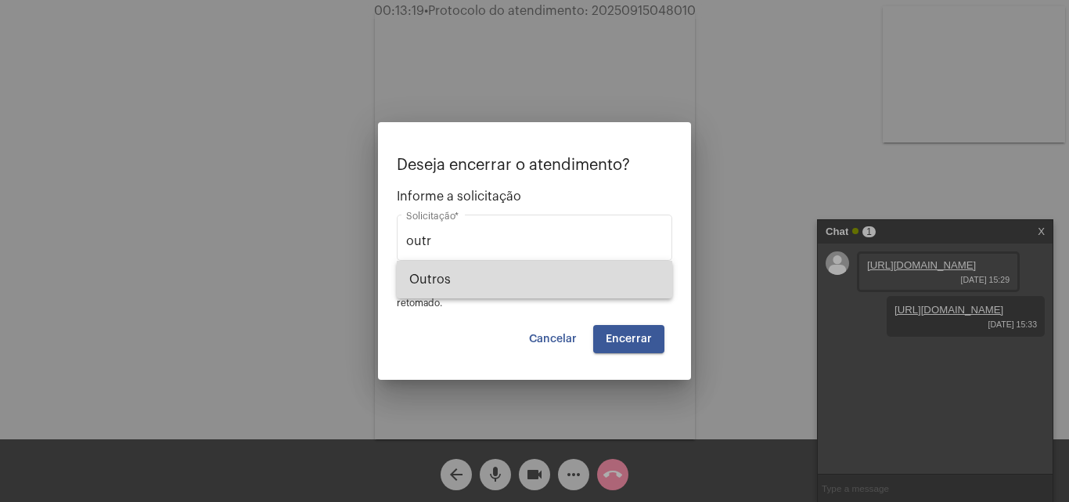
click at [495, 268] on span "Outros" at bounding box center [534, 280] width 250 height 38
type input "Outros"
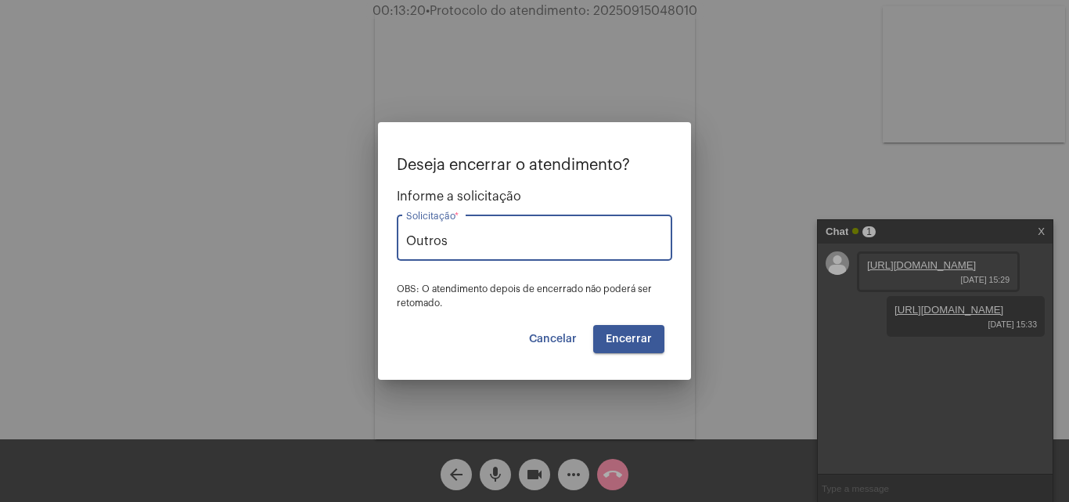
drag, startPoint x: 529, startPoint y: 337, endPoint x: 671, endPoint y: 118, distance: 261.3
click at [529, 336] on button "Cancelar" at bounding box center [552, 339] width 73 height 28
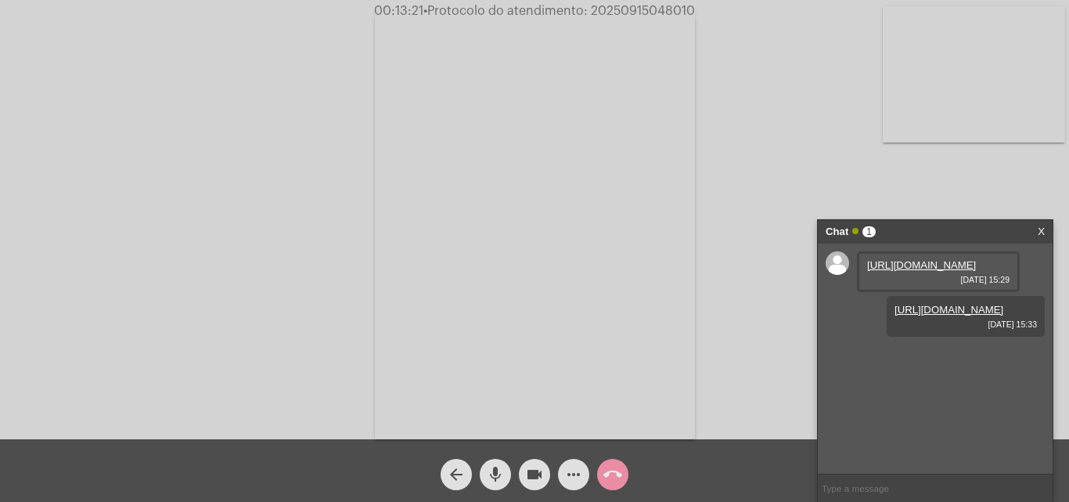
click at [656, 11] on span "• Protocolo do atendimento: 20250915048010" at bounding box center [559, 11] width 272 height 13
copy span "20250915048010"
click at [620, 469] on mat-icon "call_end" at bounding box center [612, 474] width 19 height 19
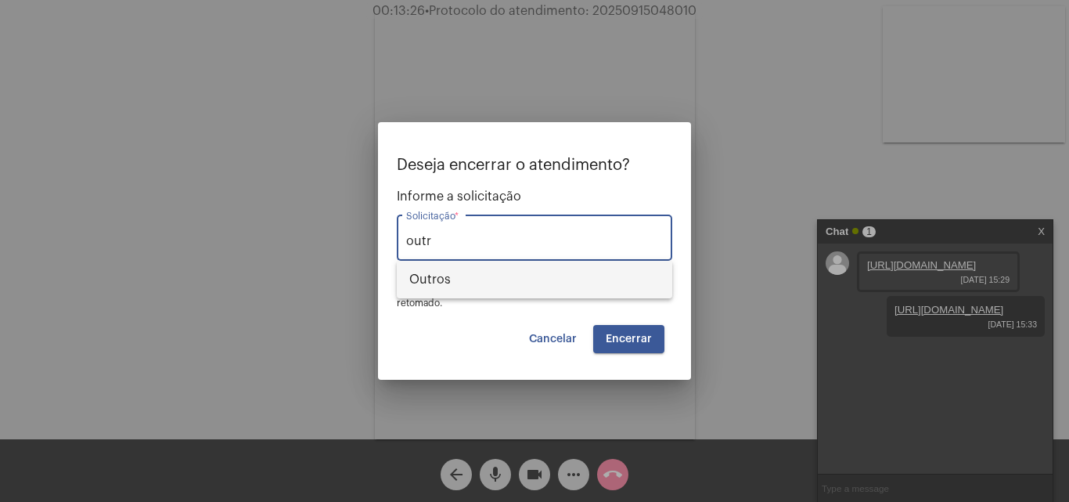
click at [498, 279] on span "Outros" at bounding box center [534, 280] width 250 height 38
type input "Outros"
click at [616, 329] on button "Encerrar" at bounding box center [628, 339] width 71 height 28
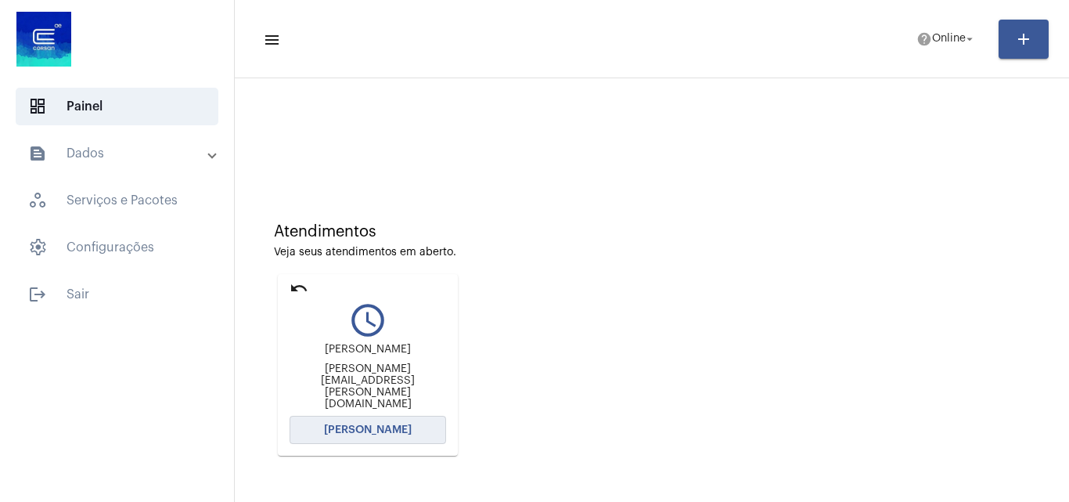
click at [356, 429] on span "Abrir Chamada" at bounding box center [368, 429] width 88 height 11
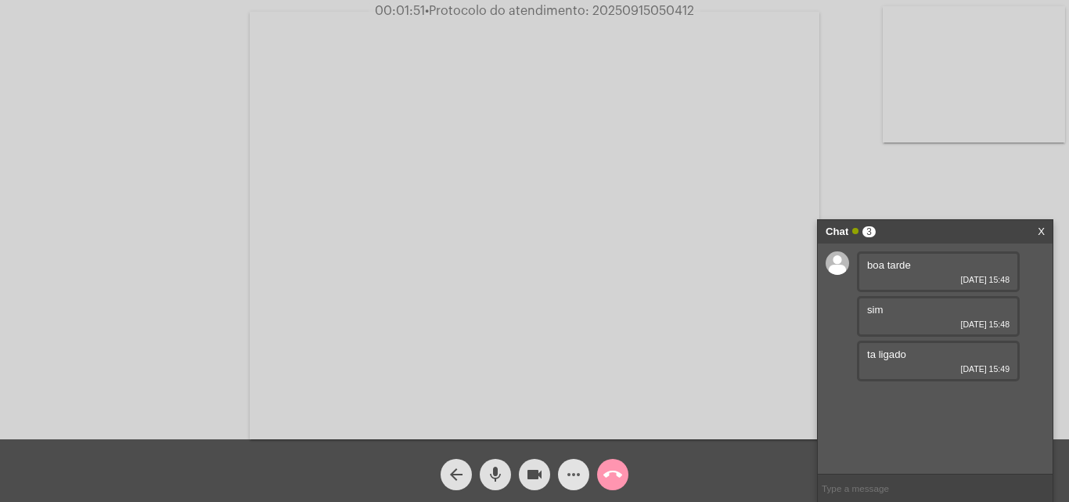
click at [565, 470] on mat-icon "more_horiz" at bounding box center [573, 474] width 19 height 19
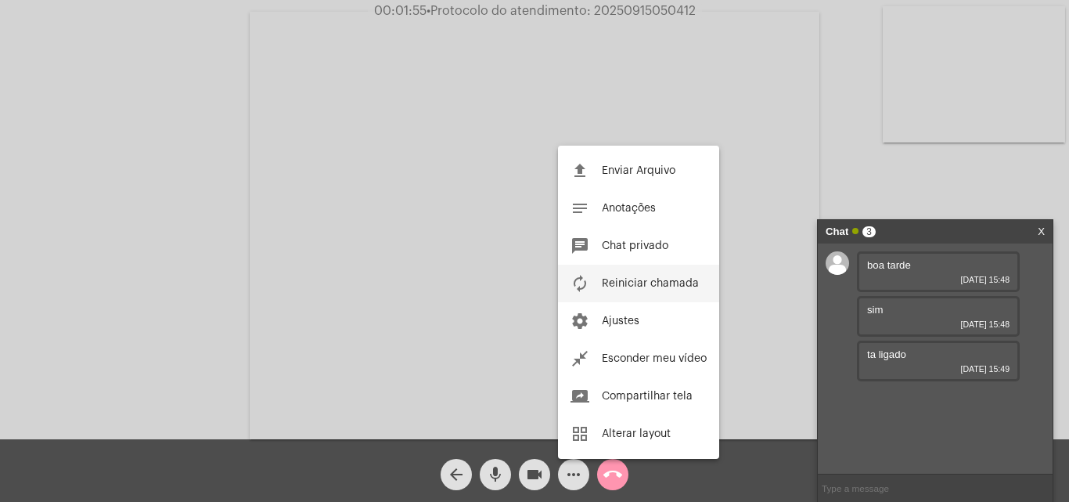
click at [653, 287] on span "Reiniciar chamada" at bounding box center [650, 283] width 97 height 11
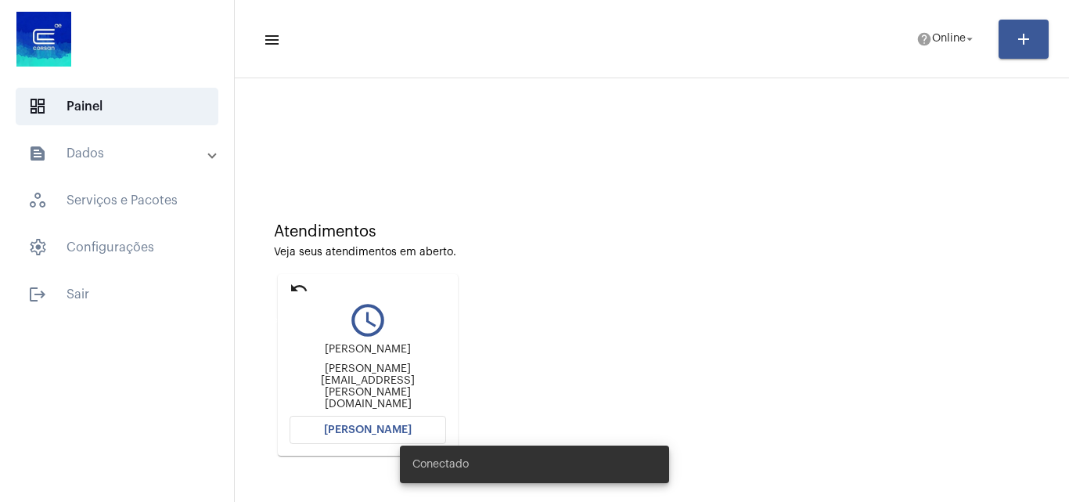
click at [298, 287] on mat-icon "undo" at bounding box center [299, 288] width 19 height 19
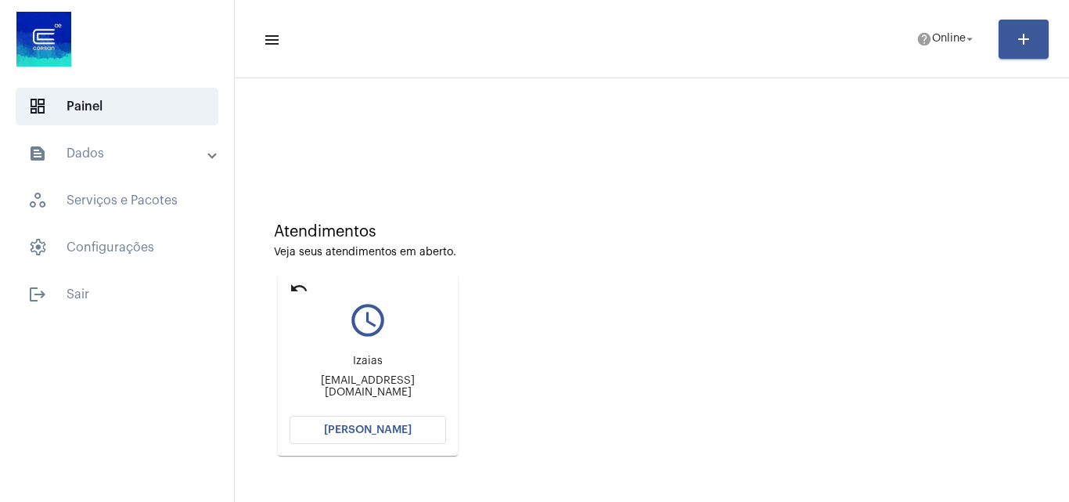
click at [349, 441] on button "[PERSON_NAME]" at bounding box center [368, 429] width 156 height 28
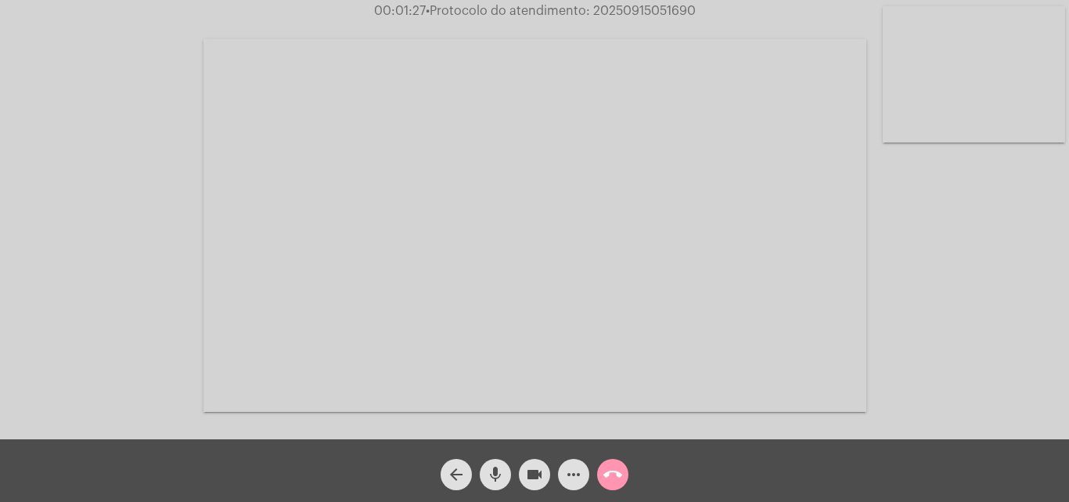
click at [682, 288] on video at bounding box center [534, 225] width 663 height 372
click at [312, 232] on video at bounding box center [271, 223] width 511 height 287
click at [613, 469] on mat-icon "call_end" at bounding box center [612, 474] width 19 height 19
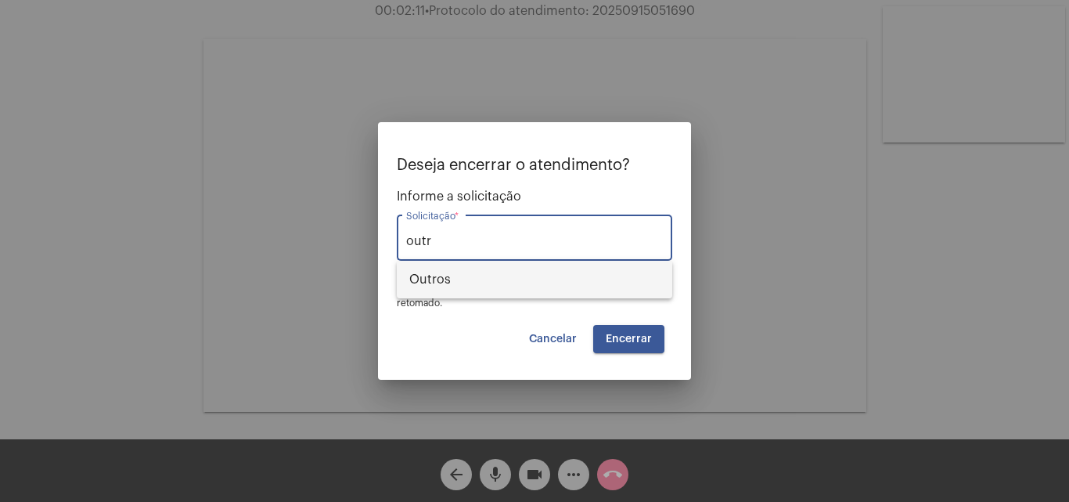
click at [511, 272] on span "Outros" at bounding box center [534, 280] width 250 height 38
type input "Outros"
click at [635, 336] on span "Encerrar" at bounding box center [629, 338] width 46 height 11
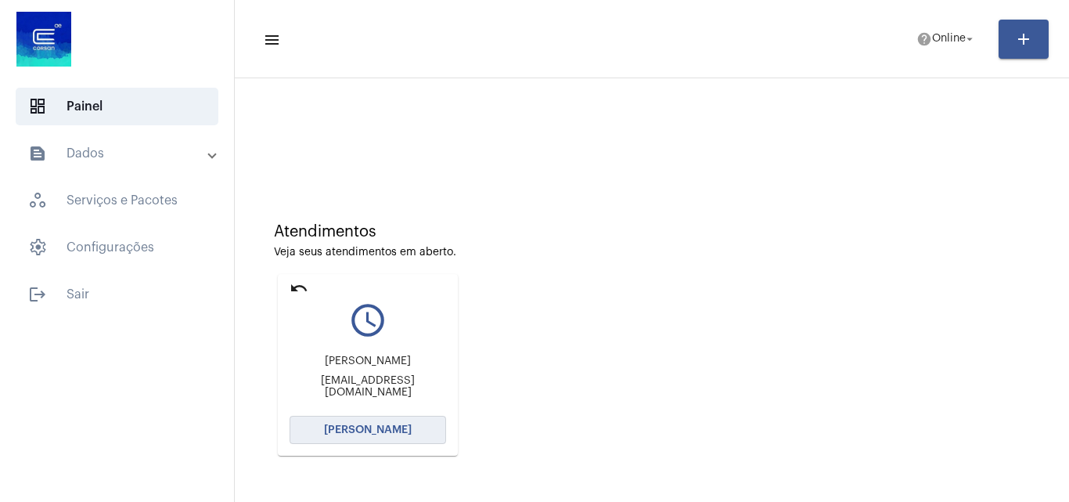
click at [355, 433] on span "[PERSON_NAME]" at bounding box center [368, 429] width 88 height 11
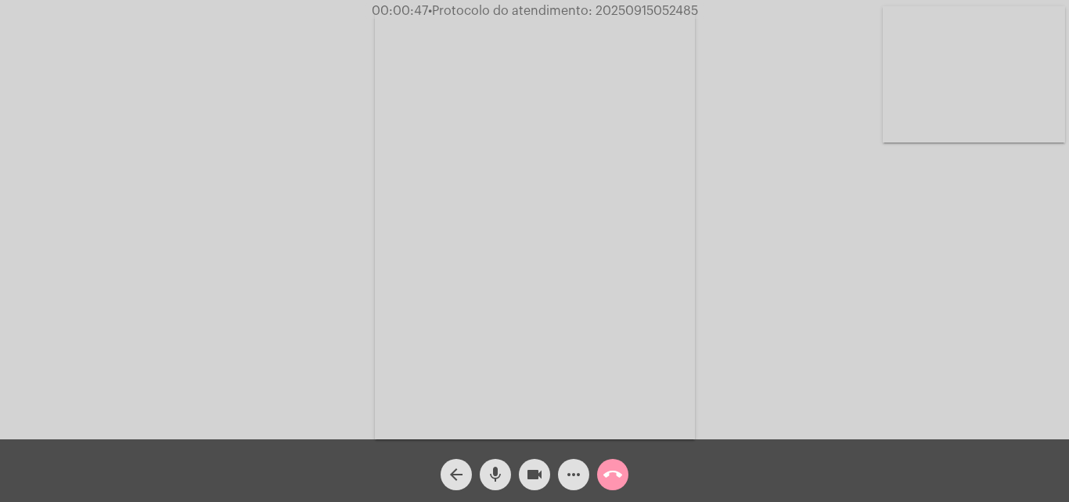
click at [655, 9] on span "• Protocolo do atendimento: 20250915052485" at bounding box center [563, 11] width 270 height 13
copy span "20250915052485"
drag, startPoint x: 487, startPoint y: 484, endPoint x: 533, endPoint y: 478, distance: 45.8
click at [488, 484] on span "mic" at bounding box center [495, 474] width 19 height 31
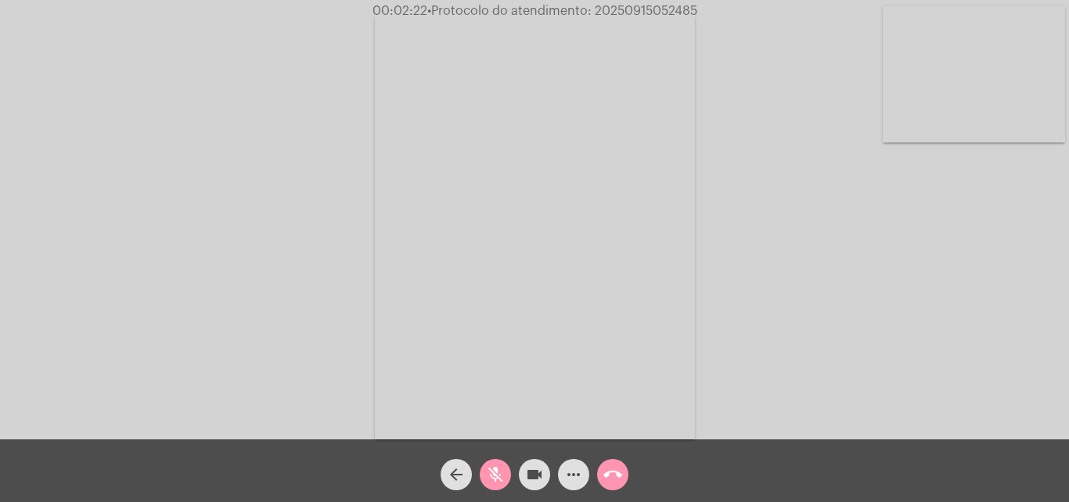
click at [533, 478] on mat-icon "videocam" at bounding box center [534, 474] width 19 height 19
click at [491, 471] on mat-icon "mic_off" at bounding box center [495, 474] width 19 height 19
click at [541, 471] on mat-icon "videocam_off" at bounding box center [534, 474] width 19 height 19
copy span "20250915052485"
click at [616, 477] on mat-icon "call_end" at bounding box center [612, 474] width 19 height 19
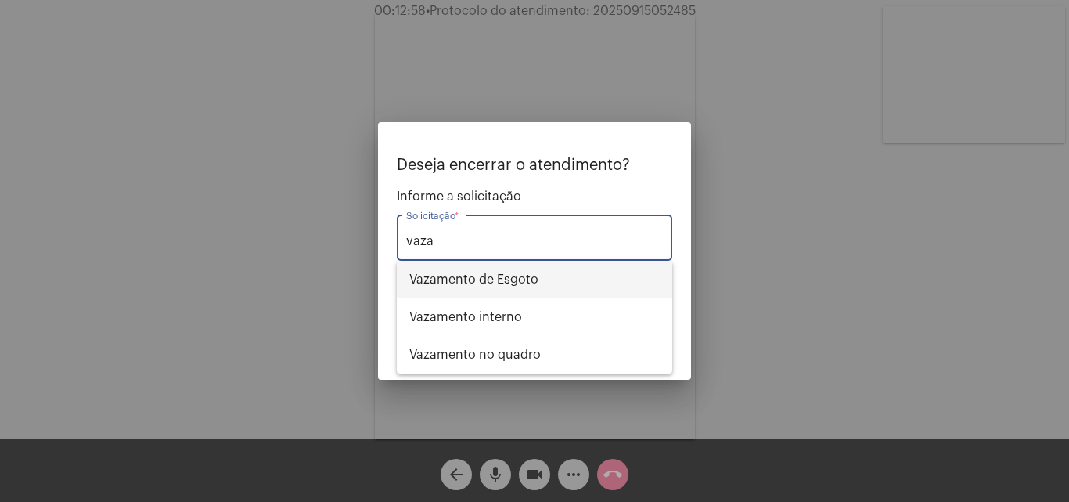
click at [527, 276] on span "⁠Vazamento de Esgoto" at bounding box center [534, 280] width 250 height 38
type input "⁠Vazamento de Esgoto"
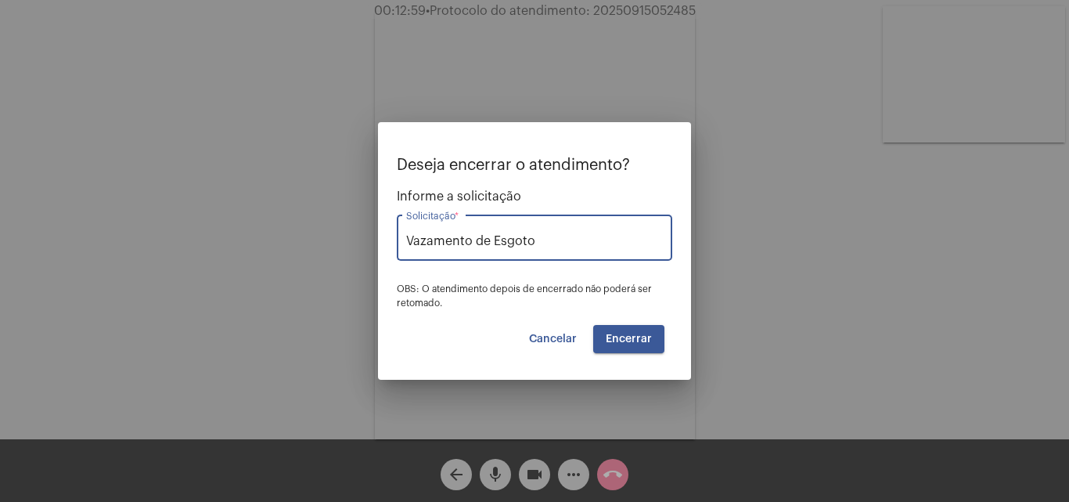
click at [619, 333] on span "Encerrar" at bounding box center [629, 338] width 46 height 11
click at [633, 341] on span "Encerrar" at bounding box center [629, 338] width 46 height 11
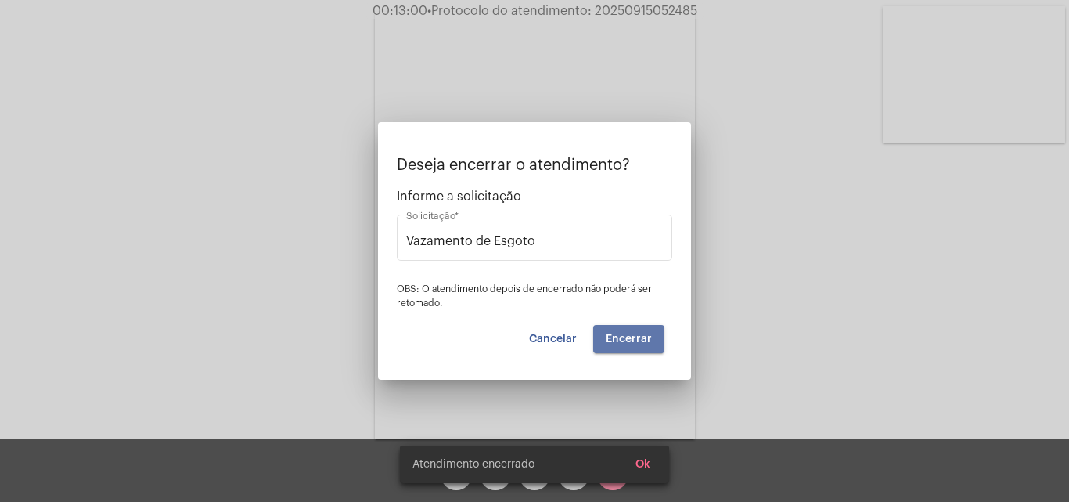
click at [633, 341] on span "Encerrar" at bounding box center [629, 338] width 46 height 11
click at [633, 341] on video at bounding box center [535, 225] width 320 height 427
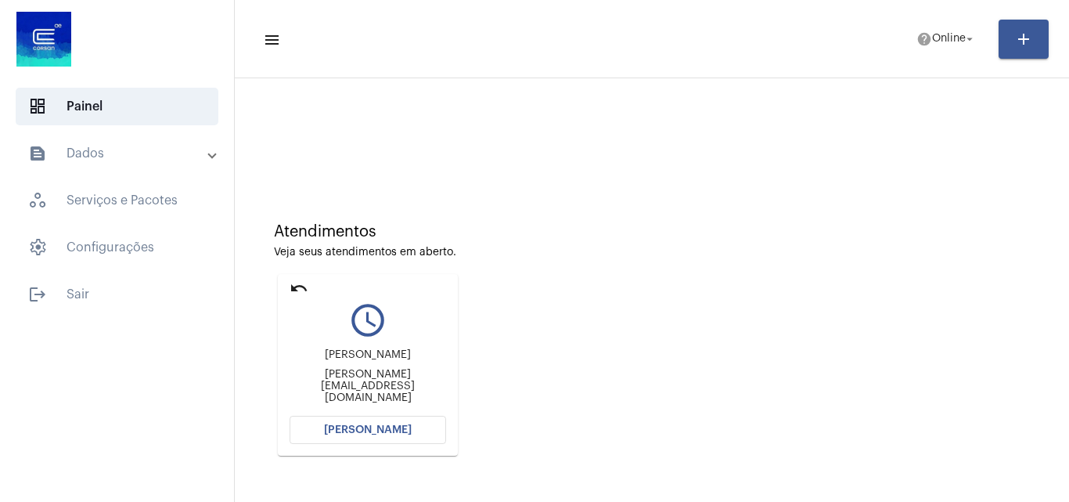
click at [404, 439] on button "[PERSON_NAME]" at bounding box center [368, 429] width 156 height 28
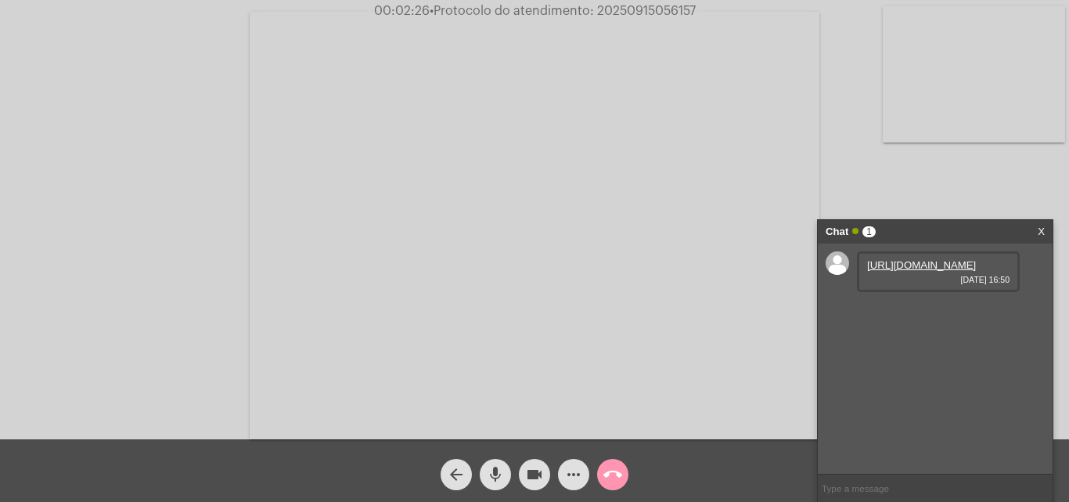
click at [949, 271] on link "[URL][DOMAIN_NAME]" at bounding box center [921, 265] width 109 height 12
click at [888, 315] on link "[URL][DOMAIN_NAME]" at bounding box center [921, 310] width 109 height 12
click at [916, 360] on link "[URL][DOMAIN_NAME]" at bounding box center [921, 354] width 109 height 12
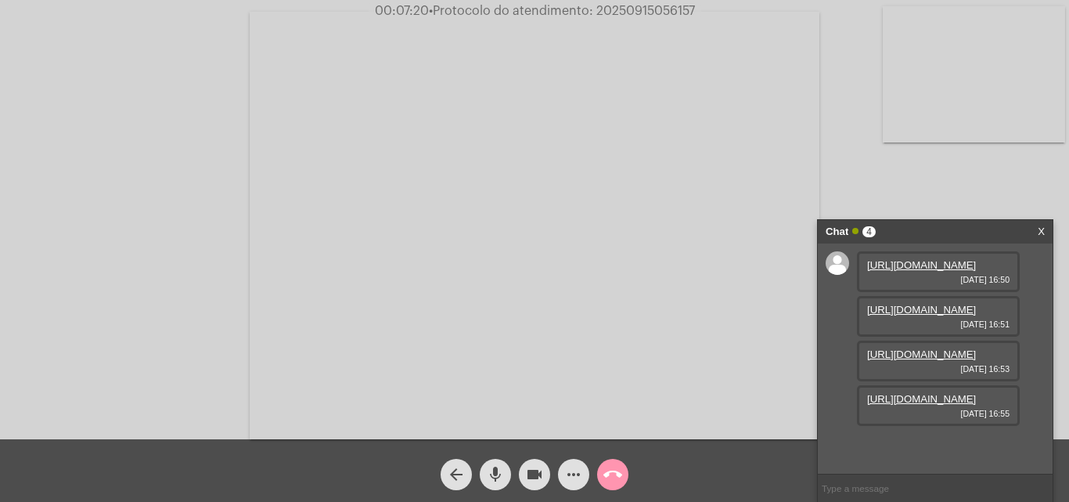
scroll to position [93, 0]
click at [934, 405] on link "[URL][DOMAIN_NAME]" at bounding box center [921, 399] width 109 height 12
click at [665, 10] on span "• Protocolo do atendimento: 20250915056157" at bounding box center [563, 11] width 266 height 13
click at [656, 9] on span "• Protocolo do atendimento: 20250915056157" at bounding box center [560, 11] width 266 height 13
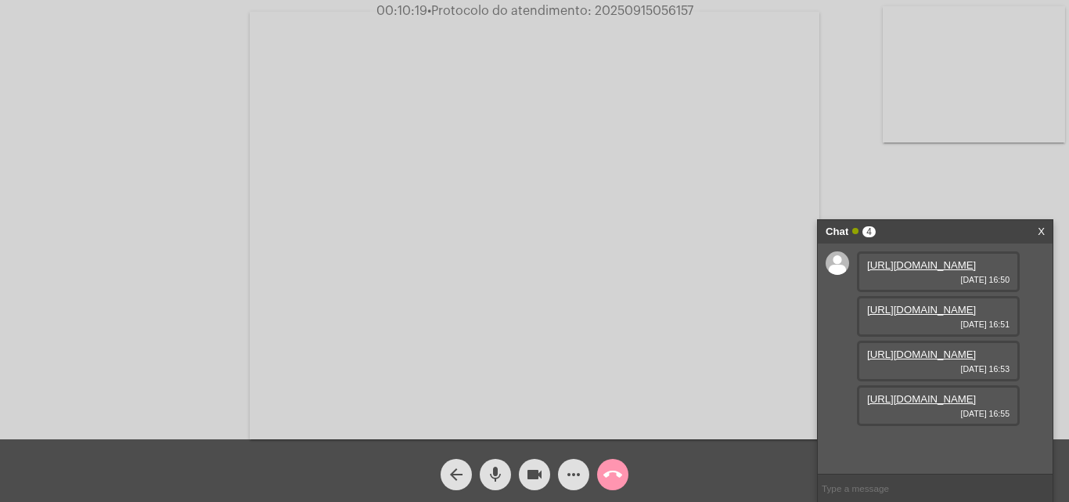
click at [656, 9] on span "• Protocolo do atendimento: 20250915056157" at bounding box center [560, 11] width 266 height 13
click at [77, 344] on div "Acessando Câmera e Microfone..." at bounding box center [535, 223] width 1066 height 439
click at [623, 477] on button "call_end" at bounding box center [612, 474] width 31 height 31
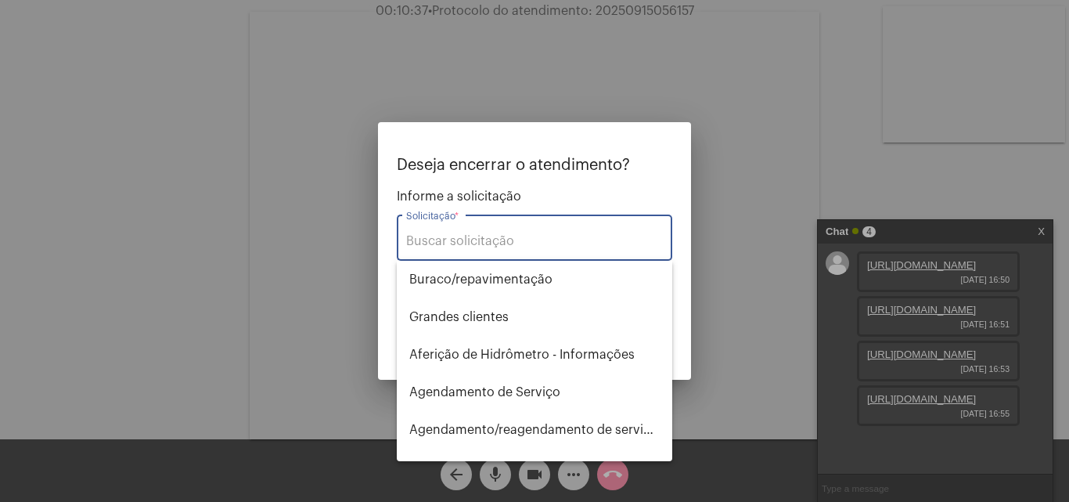
click at [739, 67] on div at bounding box center [534, 251] width 1069 height 502
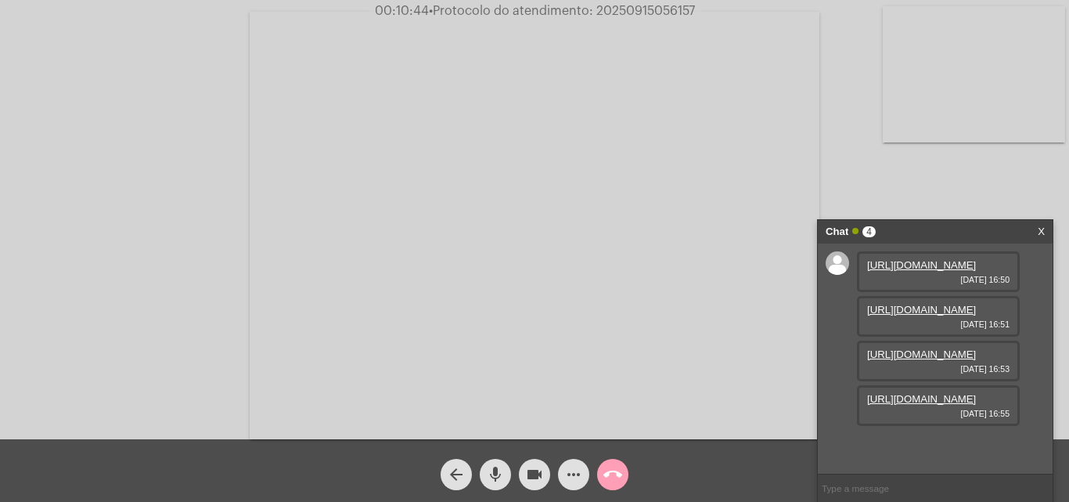
click at [618, 478] on mat-icon "call_end" at bounding box center [612, 474] width 19 height 19
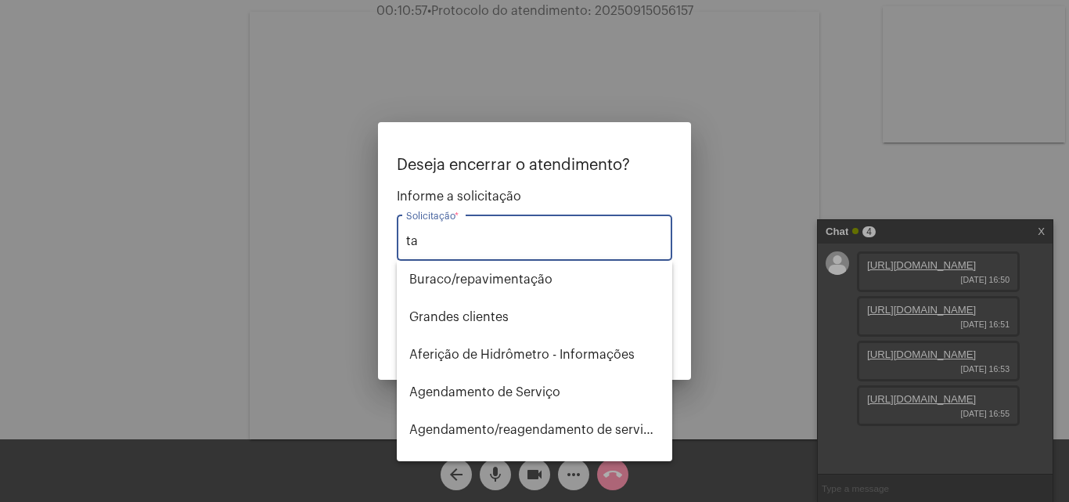
type input "t"
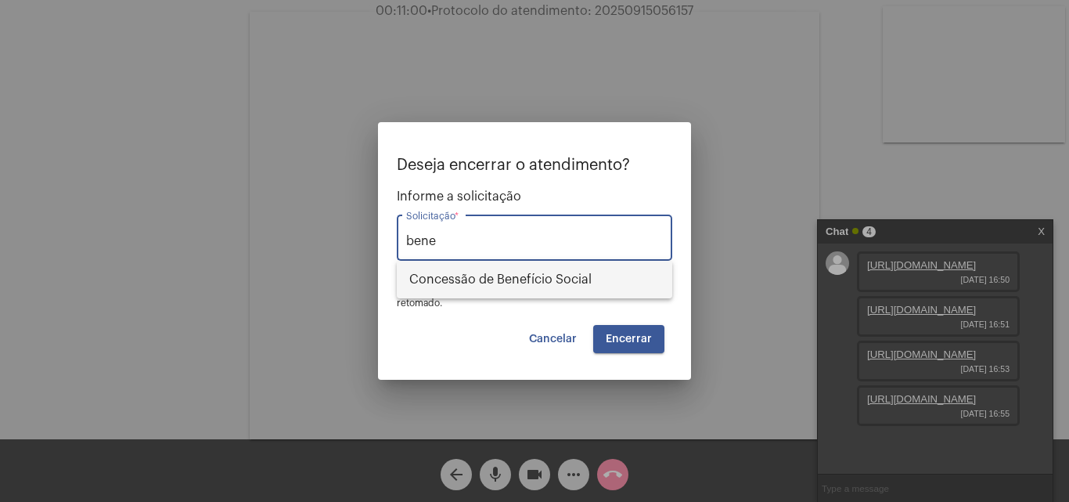
click at [503, 283] on span "Concessão de Benefício Social" at bounding box center [534, 280] width 250 height 38
type input "Concessão de Benefício Social"
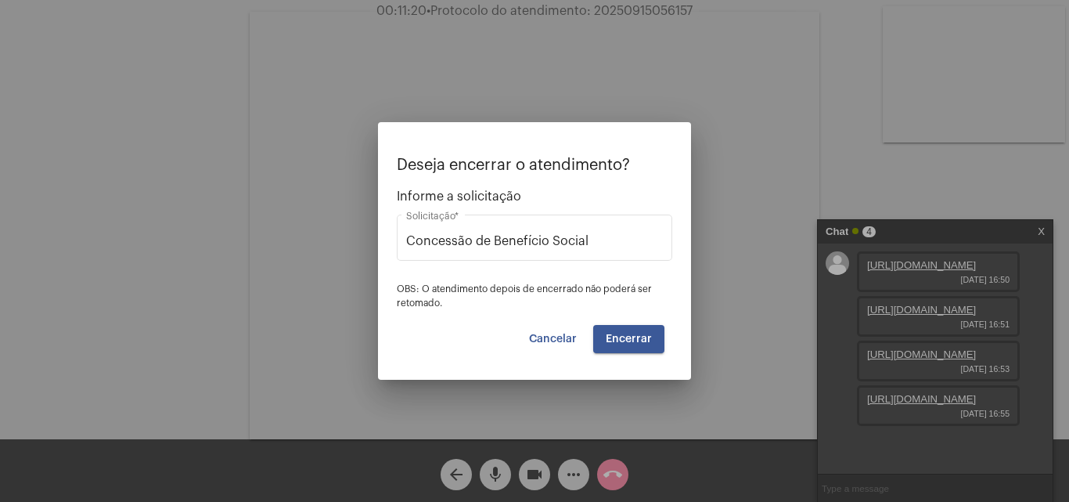
click at [638, 343] on span "Encerrar" at bounding box center [629, 338] width 46 height 11
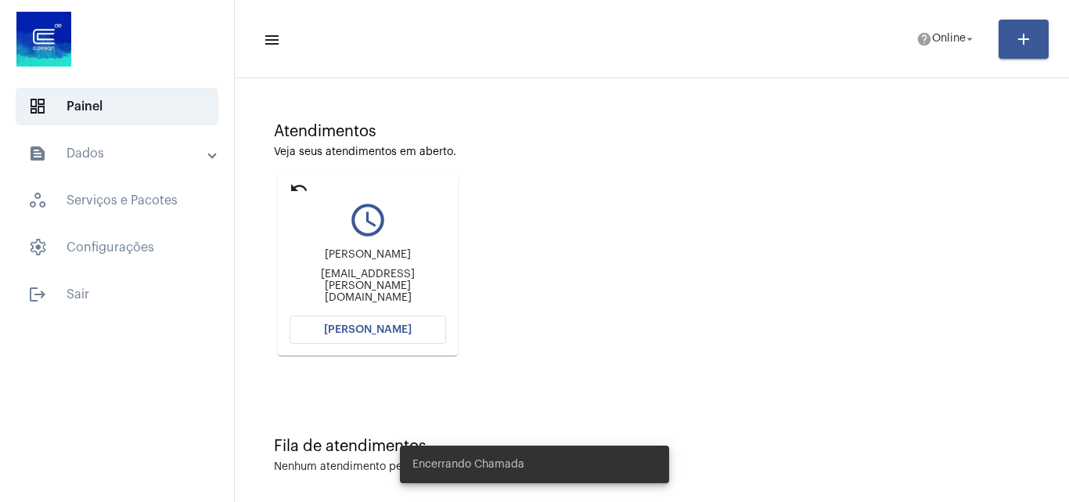
scroll to position [110, 0]
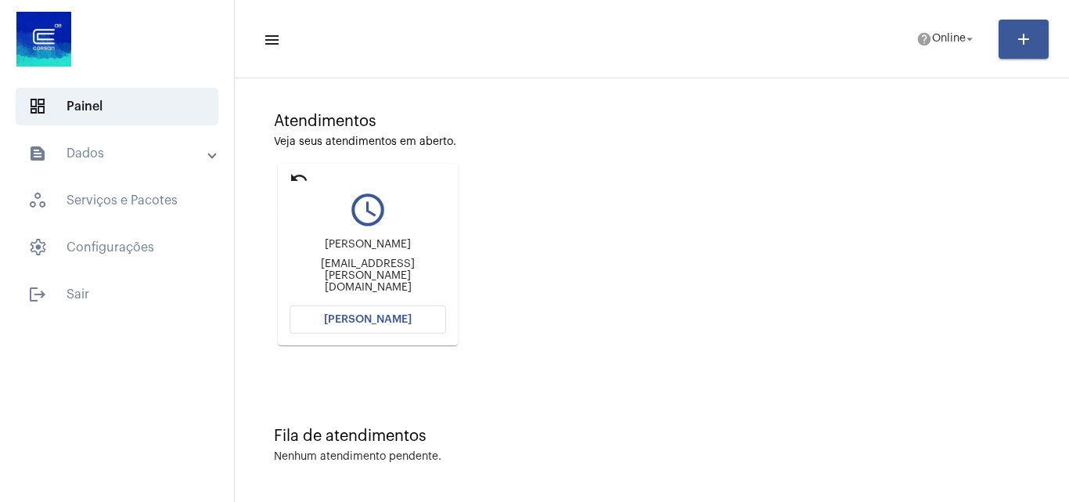
click at [298, 180] on mat-icon "undo" at bounding box center [299, 177] width 19 height 19
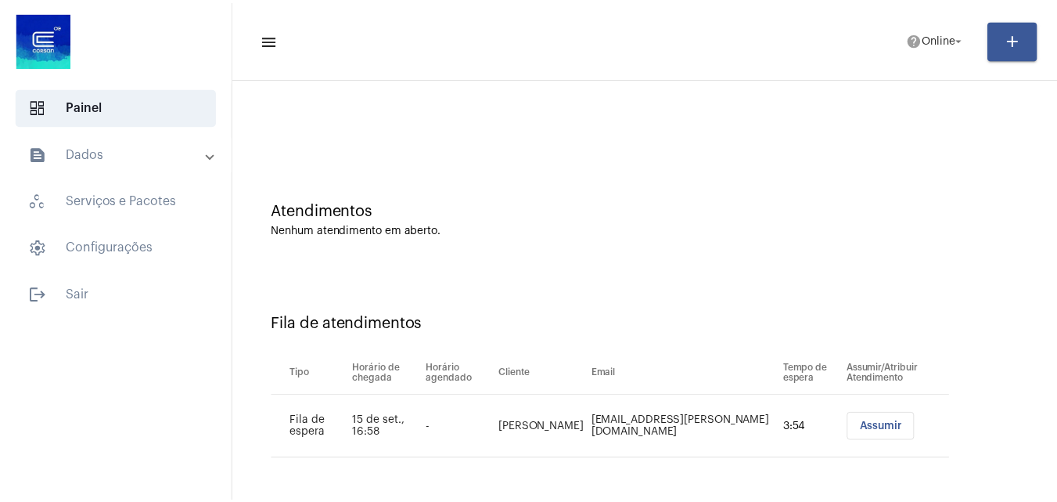
scroll to position [0, 0]
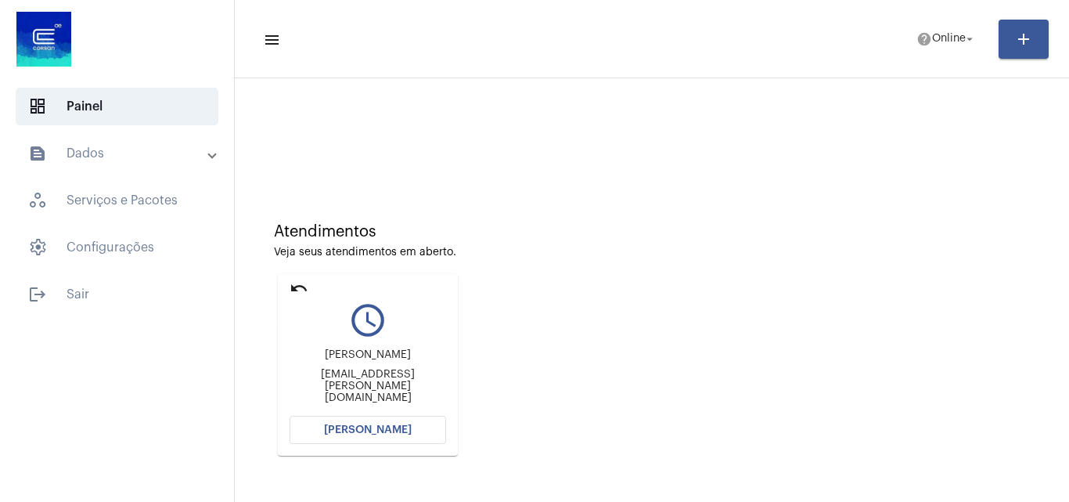
click at [305, 289] on mat-icon "undo" at bounding box center [299, 288] width 19 height 19
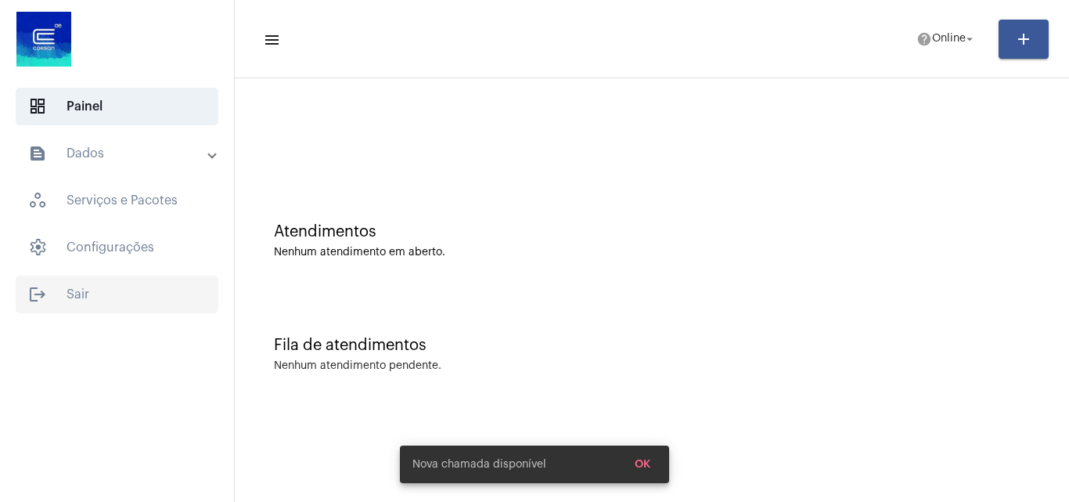
click at [83, 300] on span "logout Sair" at bounding box center [117, 294] width 203 height 38
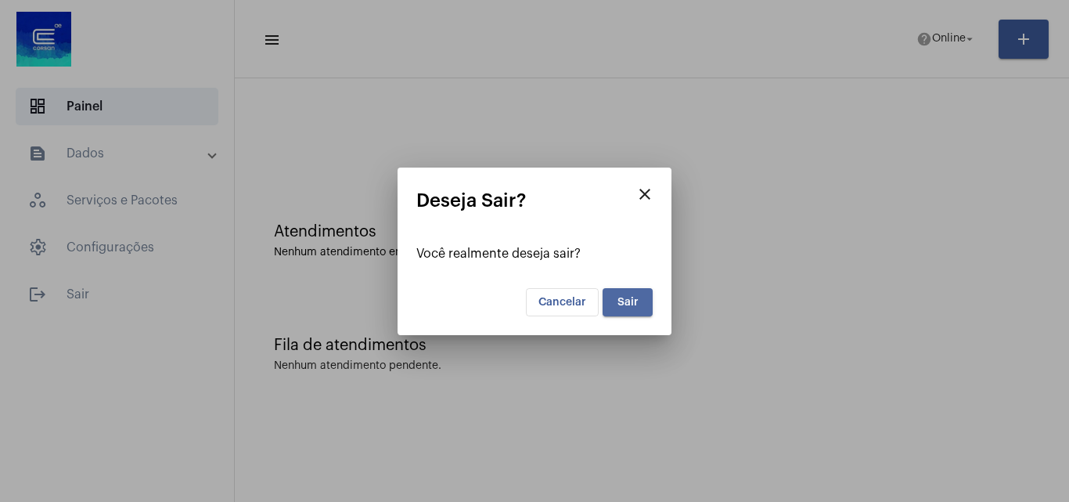
click at [617, 305] on span "Sair" at bounding box center [627, 302] width 21 height 11
